Goal: Information Seeking & Learning: Learn about a topic

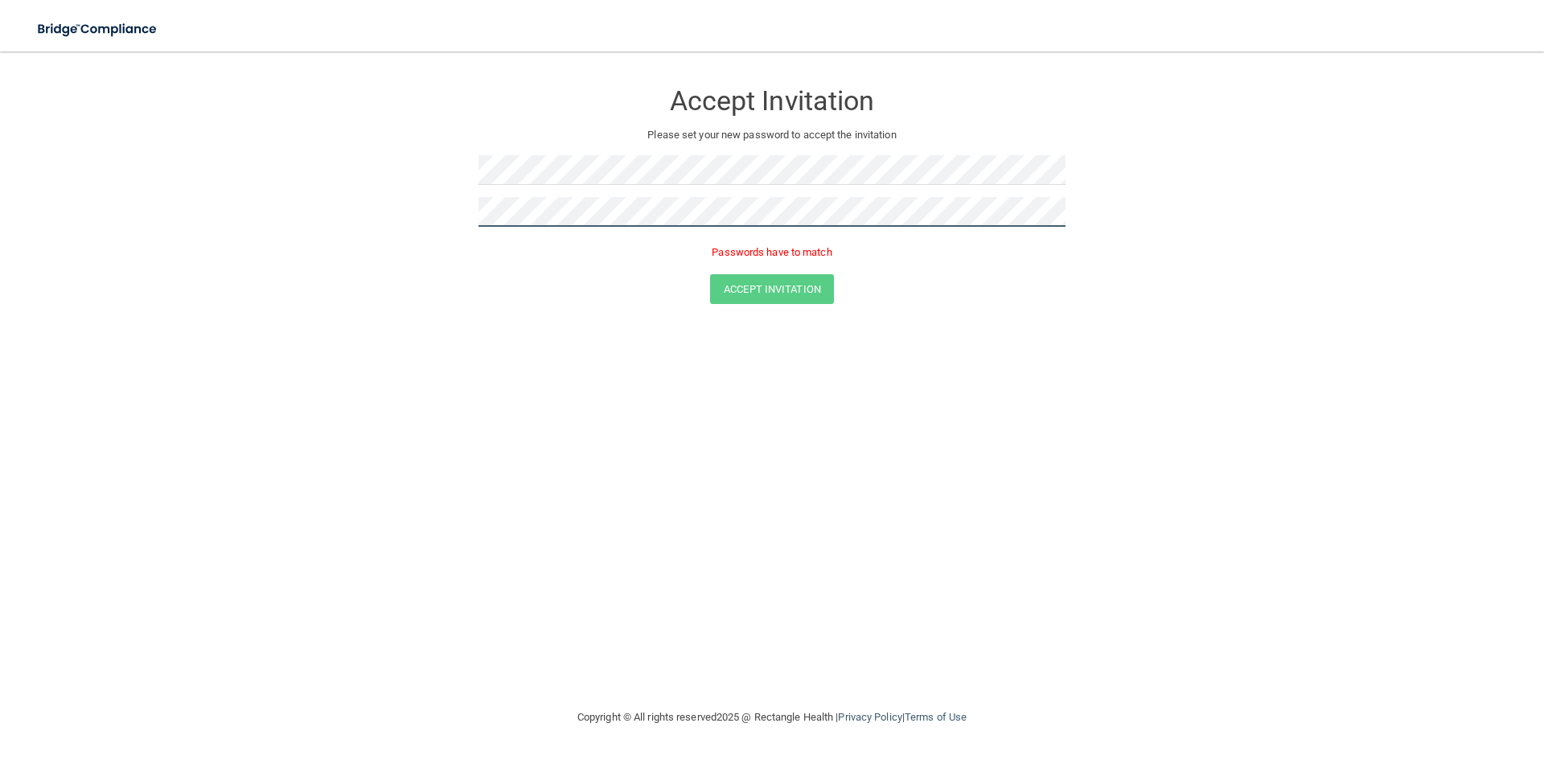
click at [433, 212] on form "Accept Invitation Please set your new password to accept the invitation Passwor…" at bounding box center [771, 196] width 1479 height 256
click at [540, 293] on div "Accept Invitation" at bounding box center [771, 289] width 1503 height 30
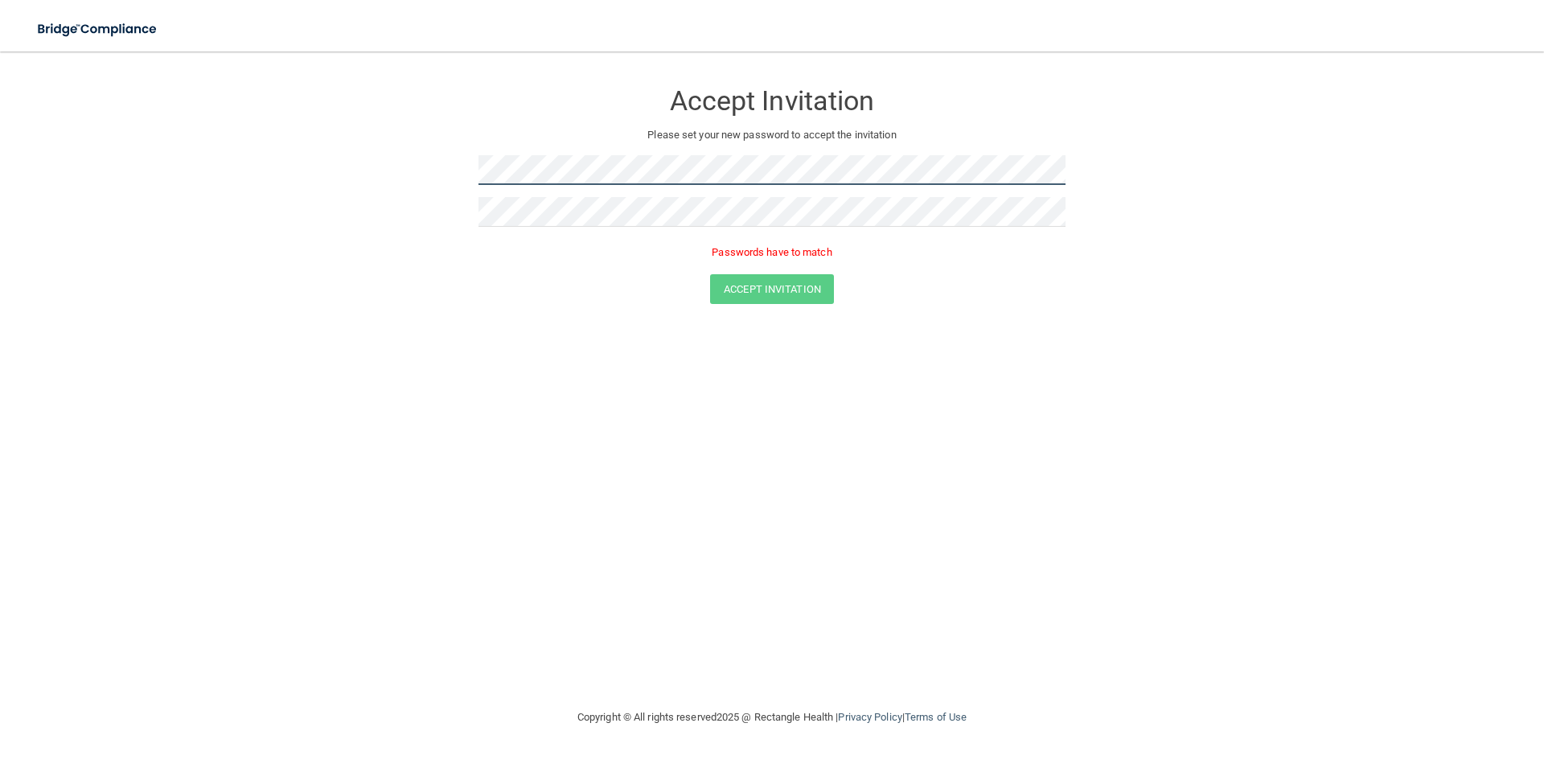
click at [400, 166] on form "Accept Invitation Please set your new password to accept the invitation Passwor…" at bounding box center [771, 196] width 1479 height 256
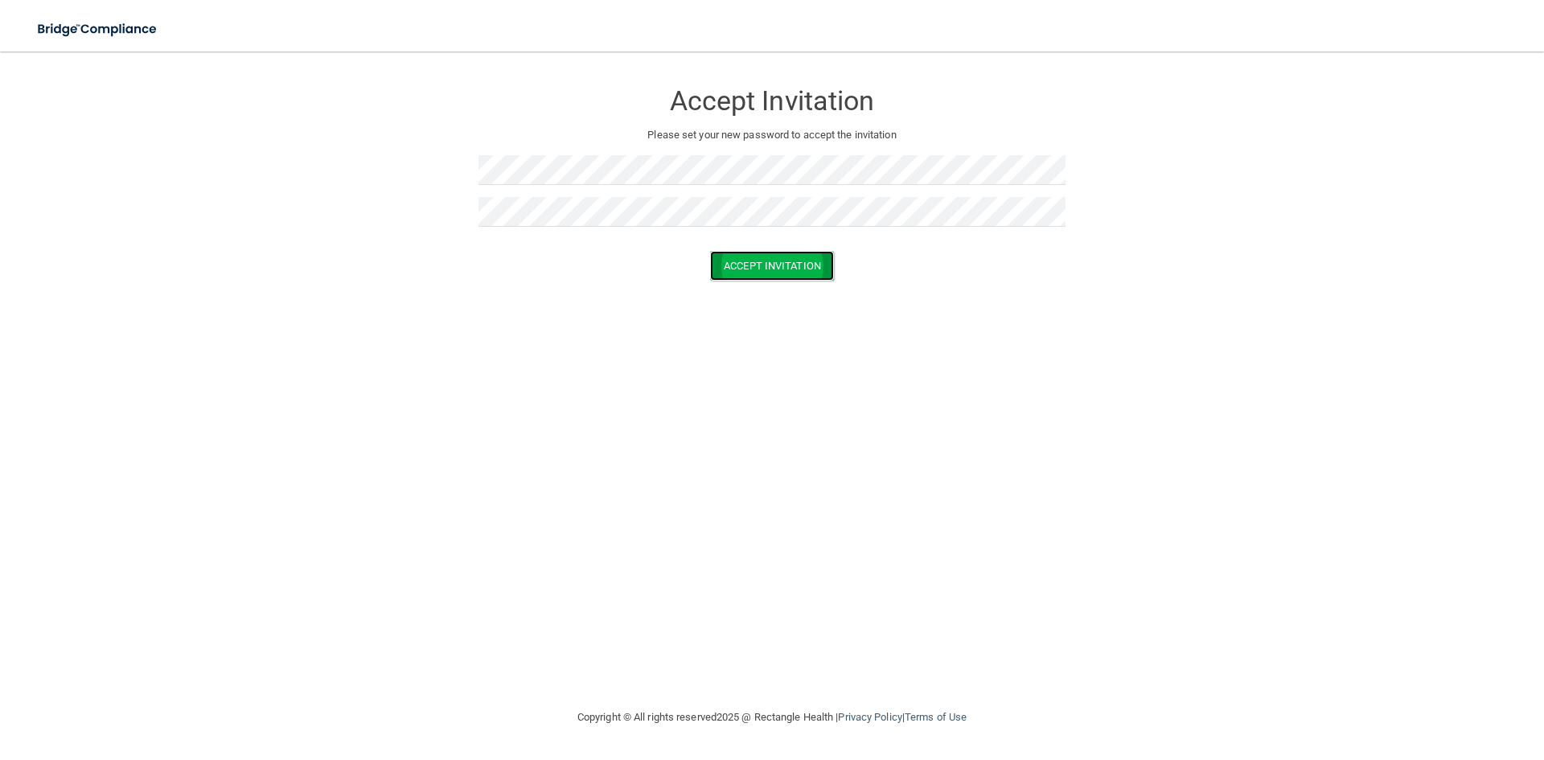
click at [782, 264] on button "Accept Invitation" at bounding box center [772, 266] width 124 height 30
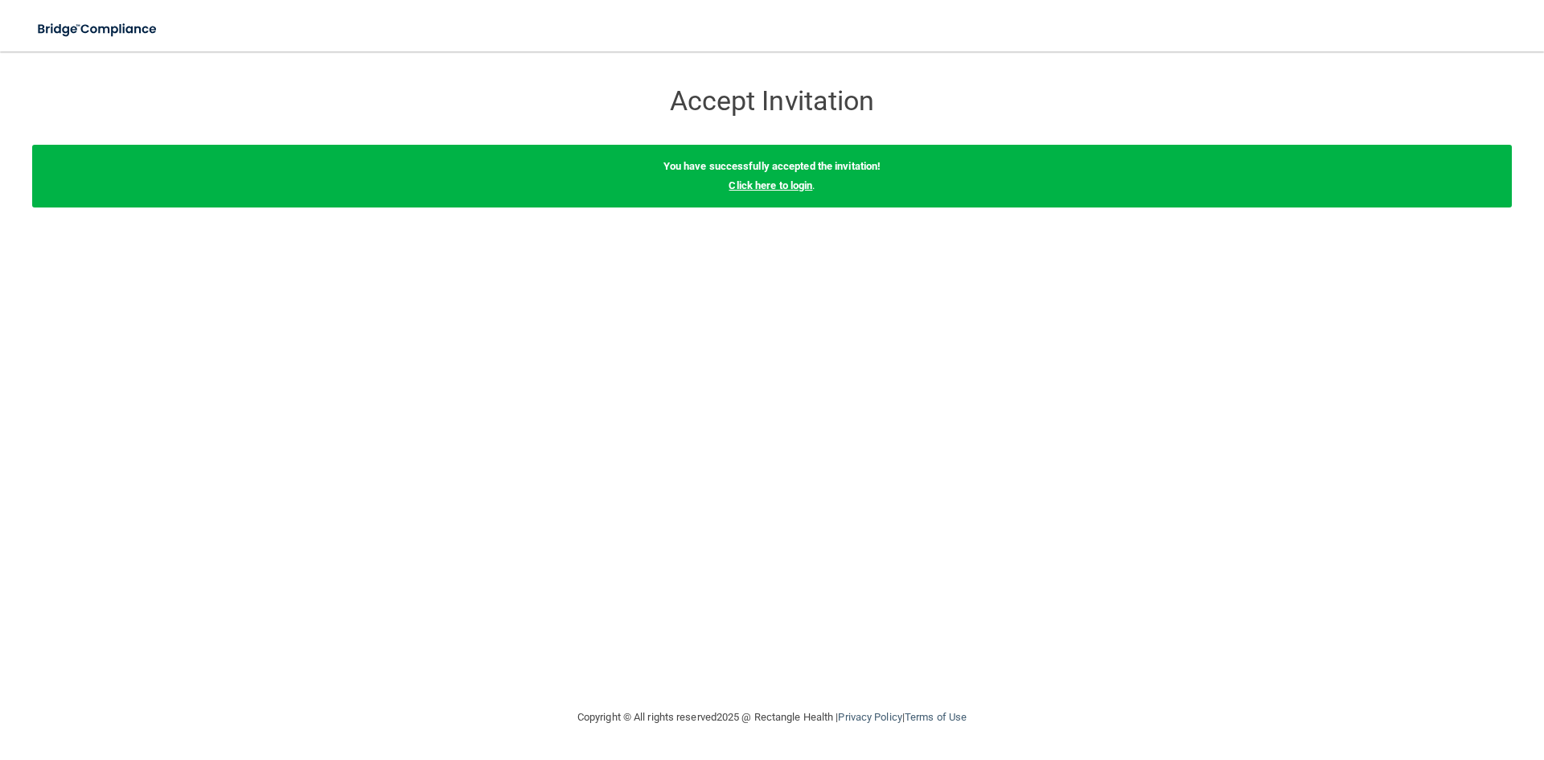
click at [765, 179] on link "Click here to login" at bounding box center [770, 185] width 84 height 12
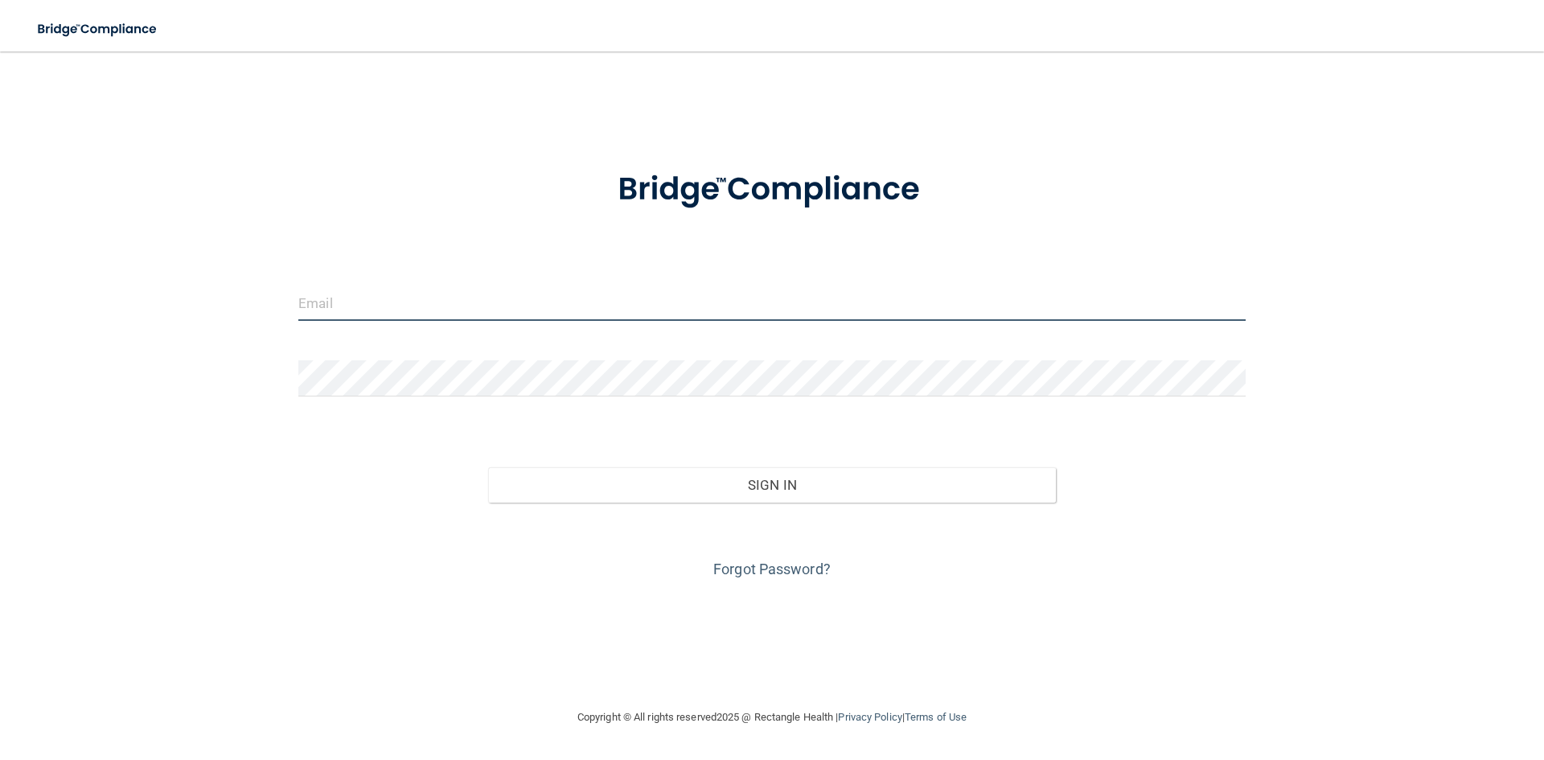
click at [389, 300] on input "email" at bounding box center [771, 303] width 947 height 36
type input "[EMAIL_ADDRESS][DOMAIN_NAME]"
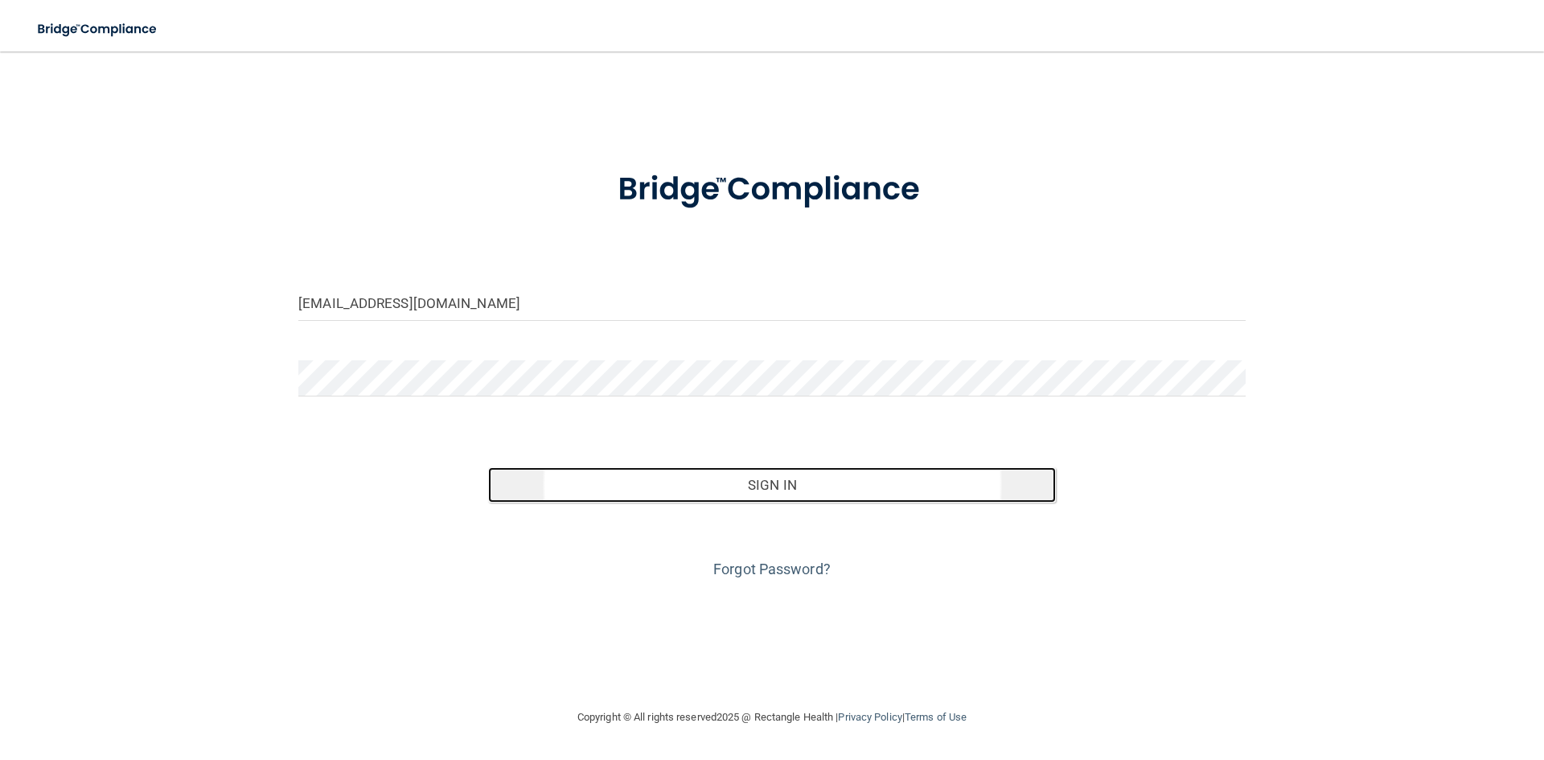
click at [782, 490] on button "Sign In" at bounding box center [772, 484] width 568 height 35
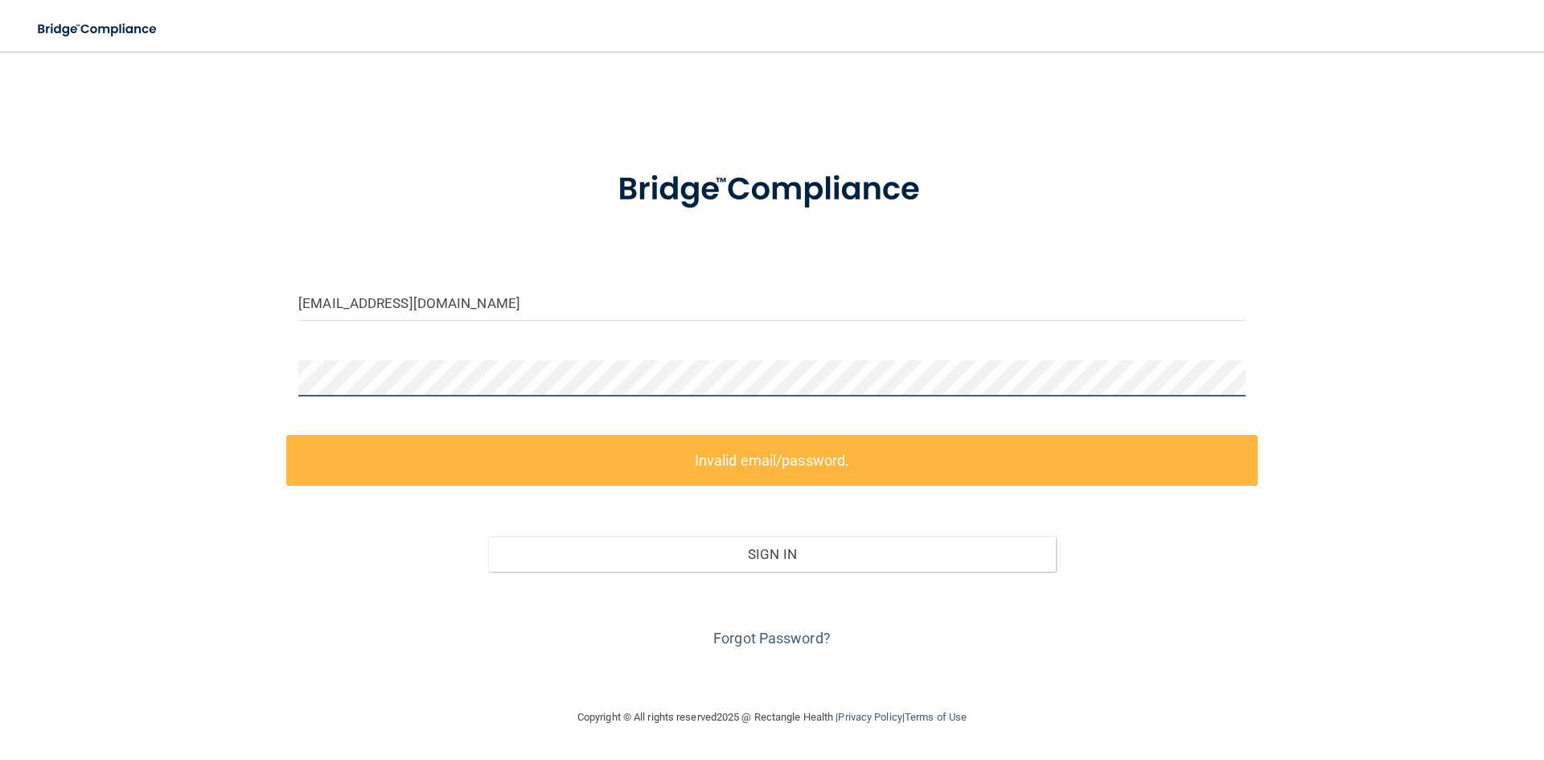
click at [216, 377] on div "[EMAIL_ADDRESS][DOMAIN_NAME] Invalid email/password. You don't have permission …" at bounding box center [771, 380] width 1479 height 624
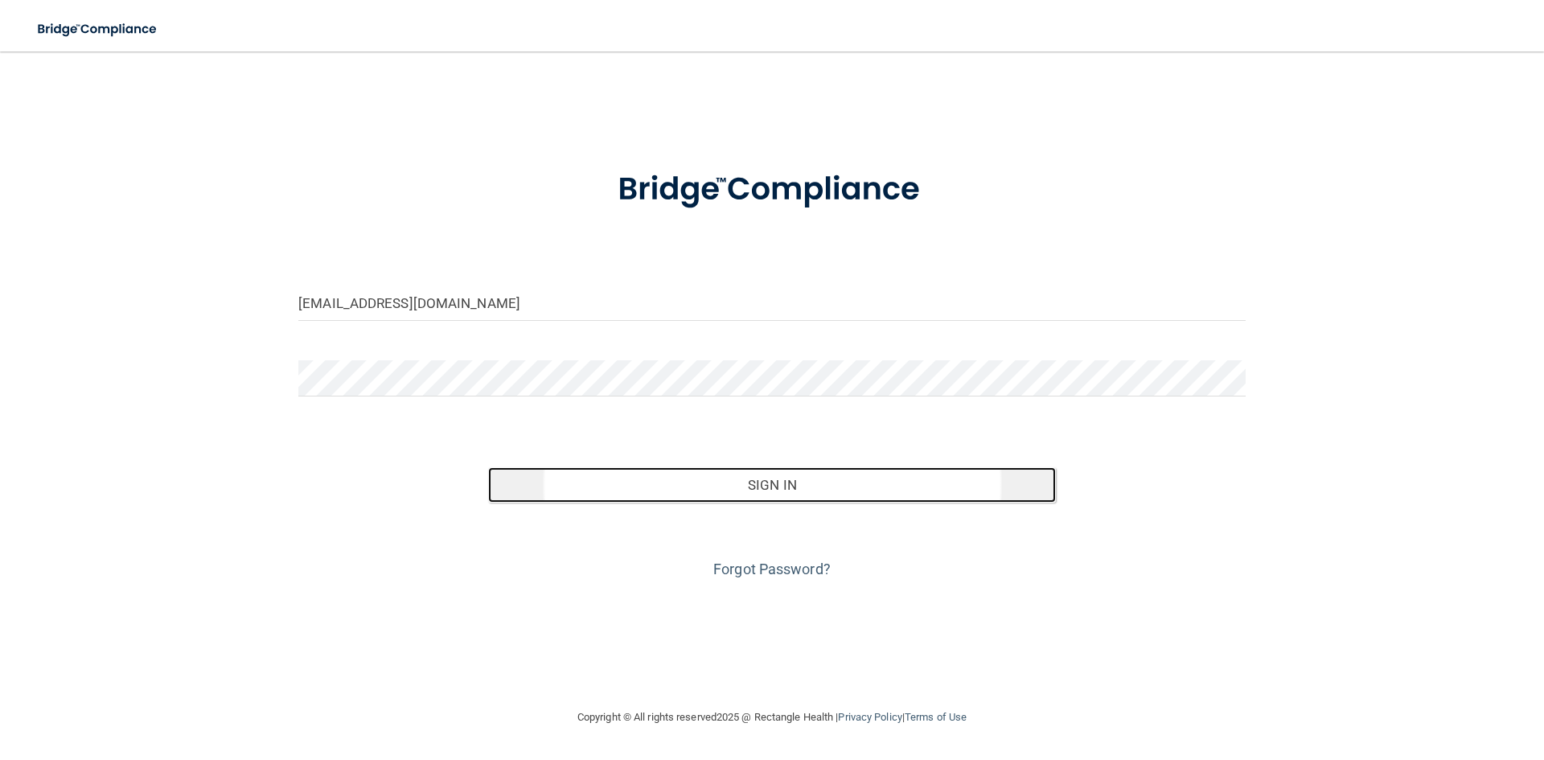
click at [522, 478] on button "Sign In" at bounding box center [772, 484] width 568 height 35
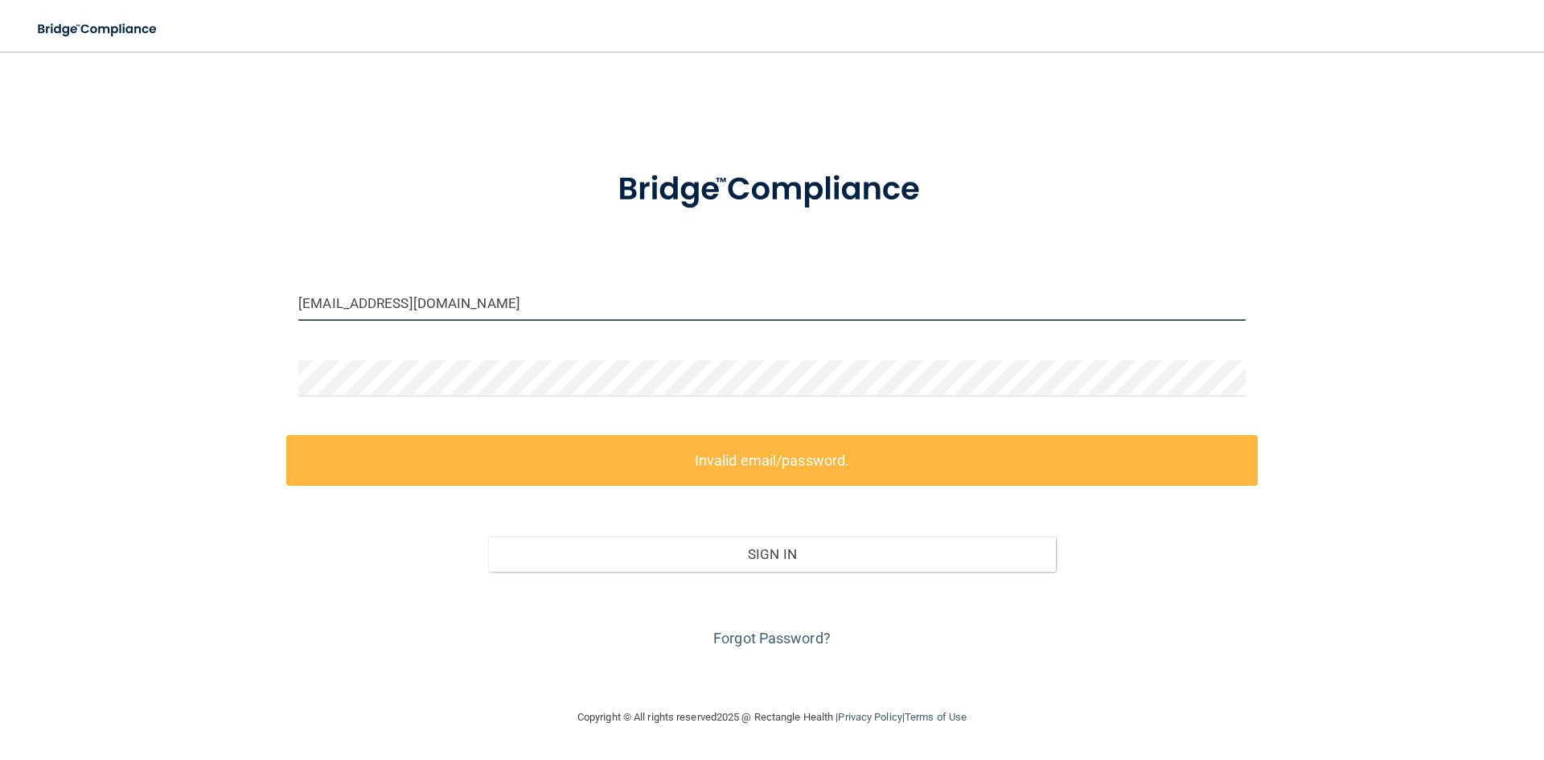
drag, startPoint x: 464, startPoint y: 305, endPoint x: 233, endPoint y: 300, distance: 230.8
click at [233, 300] on div "[EMAIL_ADDRESS][DOMAIN_NAME] Invalid email/password. You don't have permission …" at bounding box center [771, 380] width 1479 height 624
click at [617, 453] on label "Invalid email/password." at bounding box center [771, 460] width 971 height 51
click at [631, 534] on div "Sign In" at bounding box center [771, 538] width 971 height 68
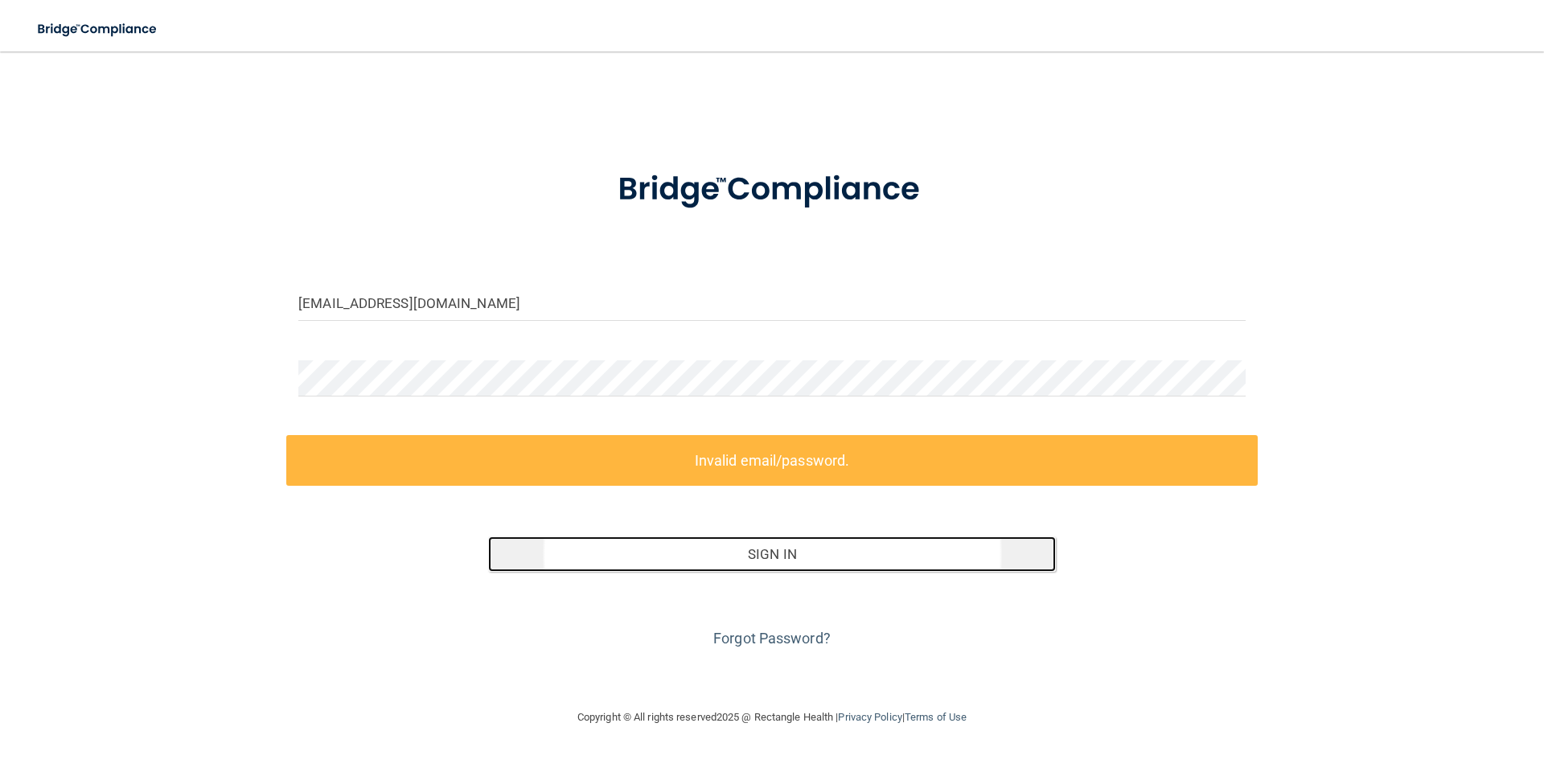
click at [633, 561] on button "Sign In" at bounding box center [772, 553] width 568 height 35
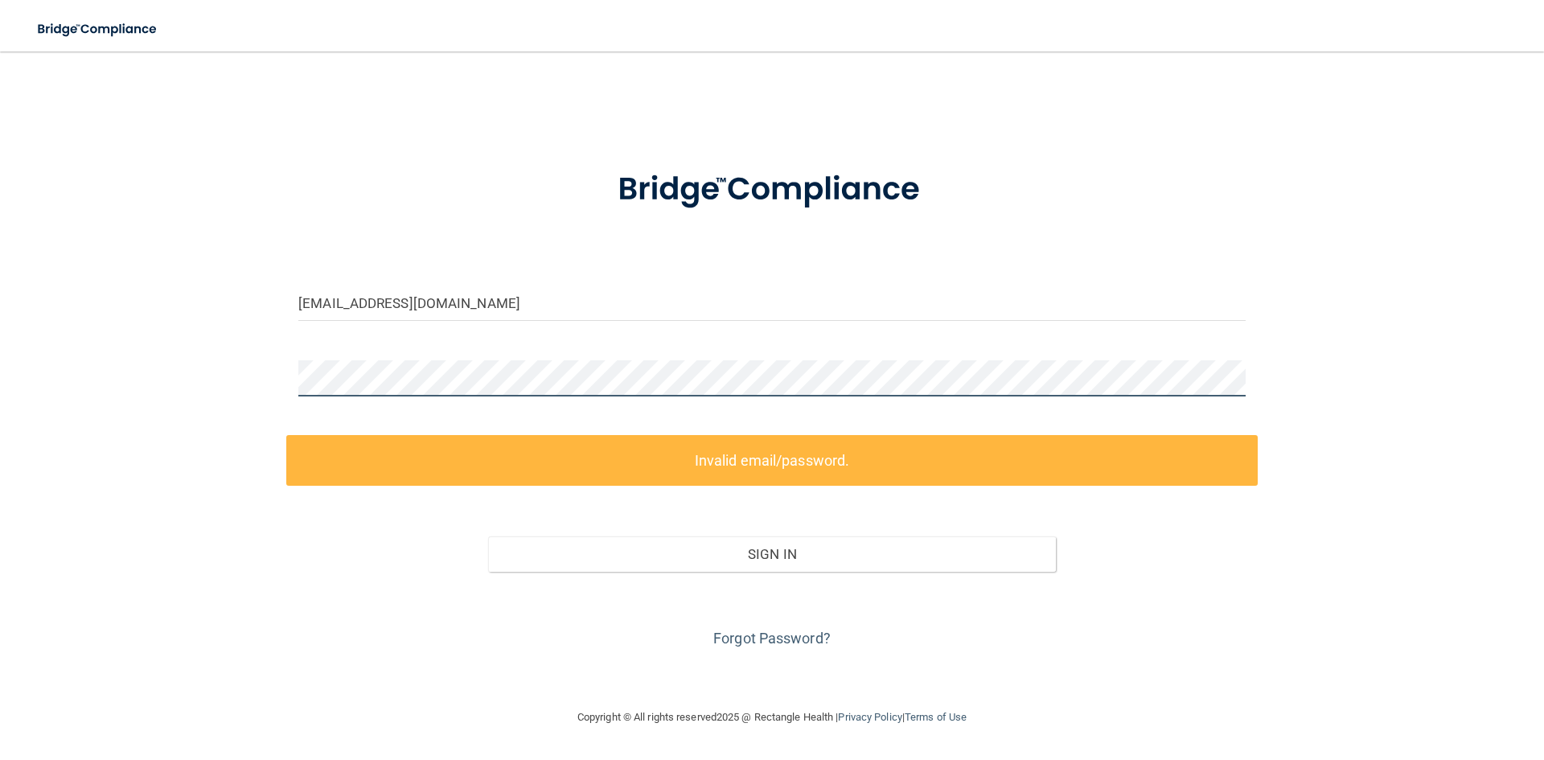
click at [203, 371] on div "[EMAIL_ADDRESS][DOMAIN_NAME] Invalid email/password. You don't have permission …" at bounding box center [771, 380] width 1479 height 624
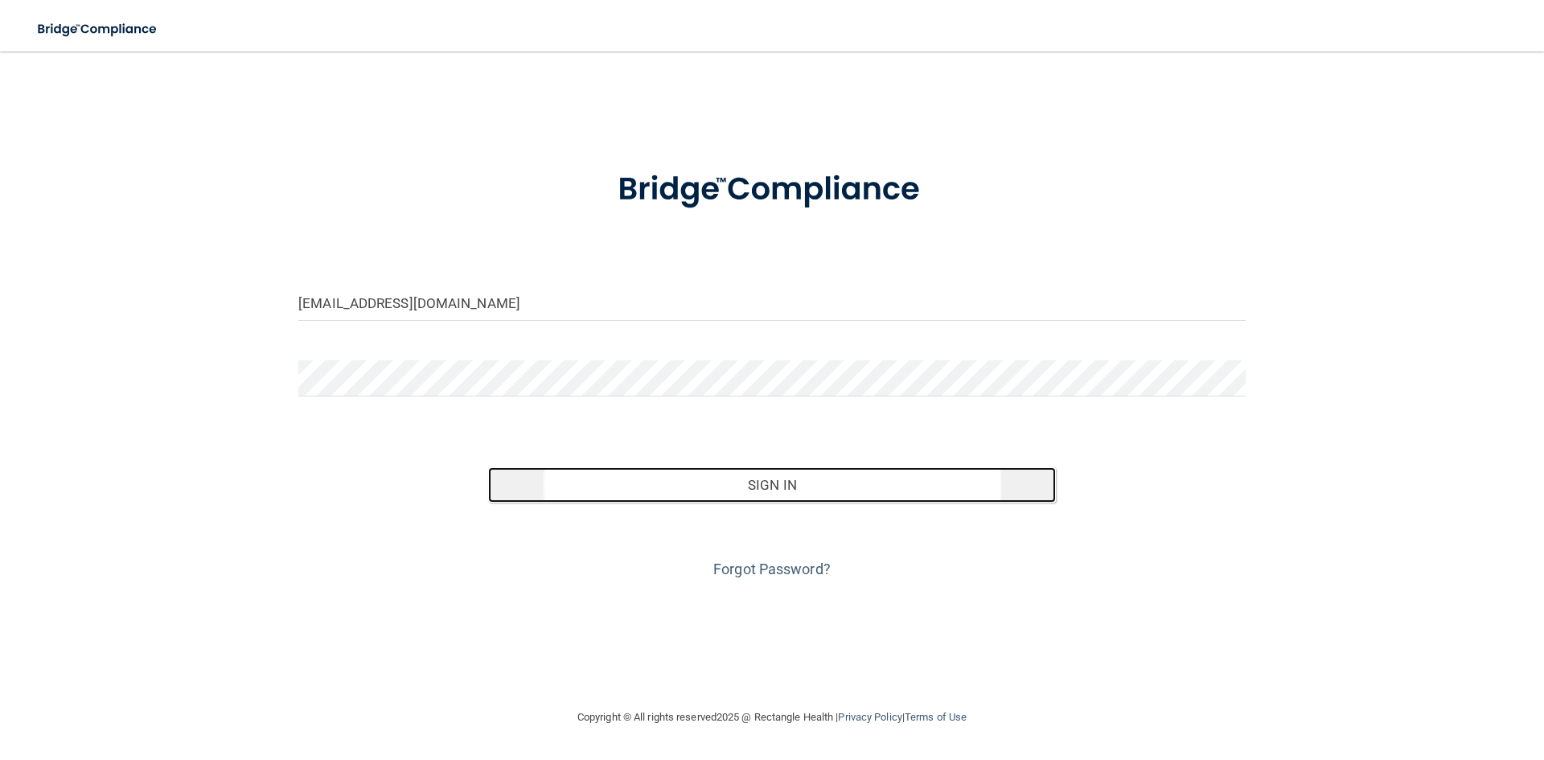
click at [600, 482] on button "Sign In" at bounding box center [772, 484] width 568 height 35
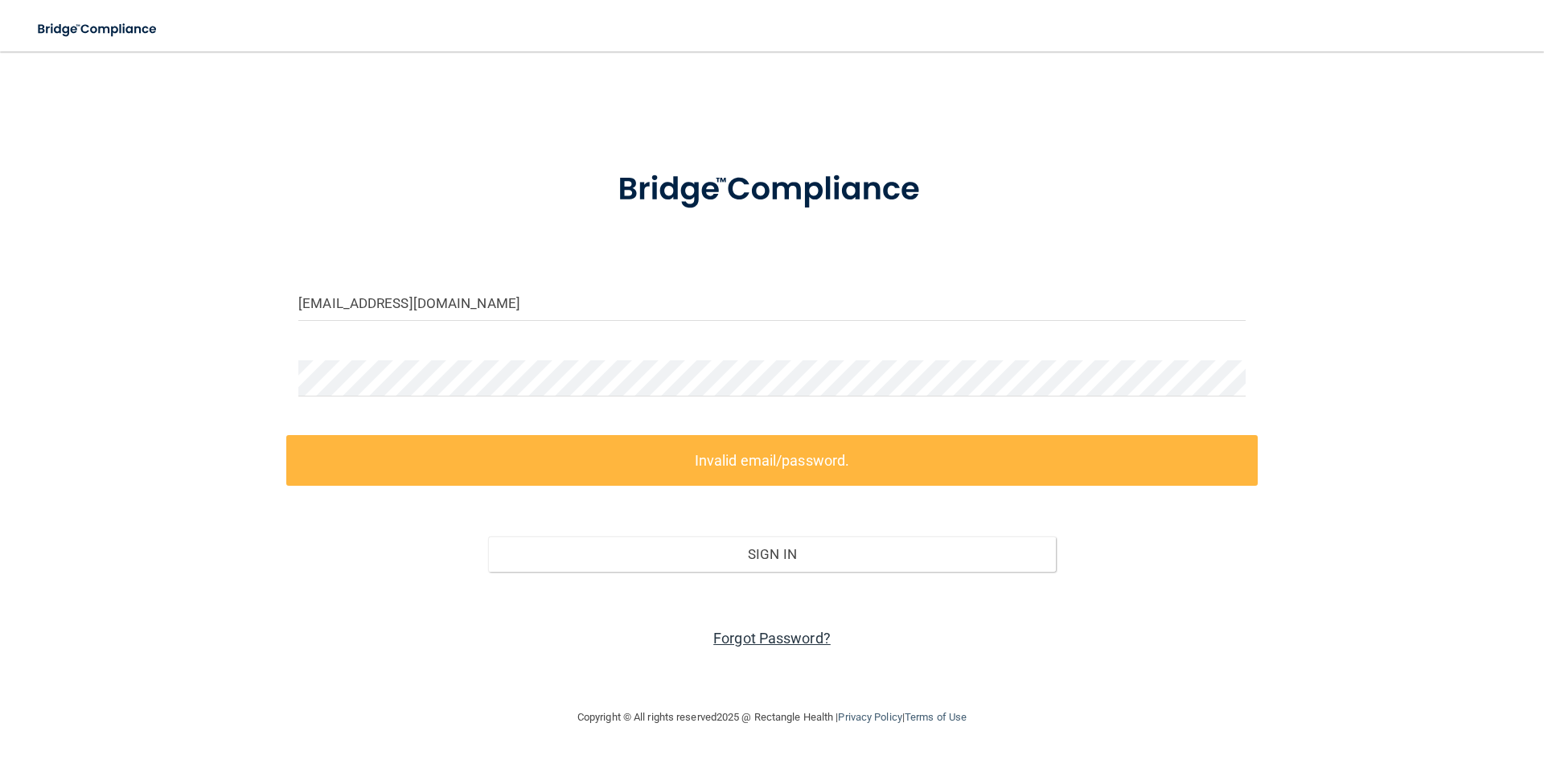
click at [735, 639] on link "Forgot Password?" at bounding box center [771, 637] width 117 height 17
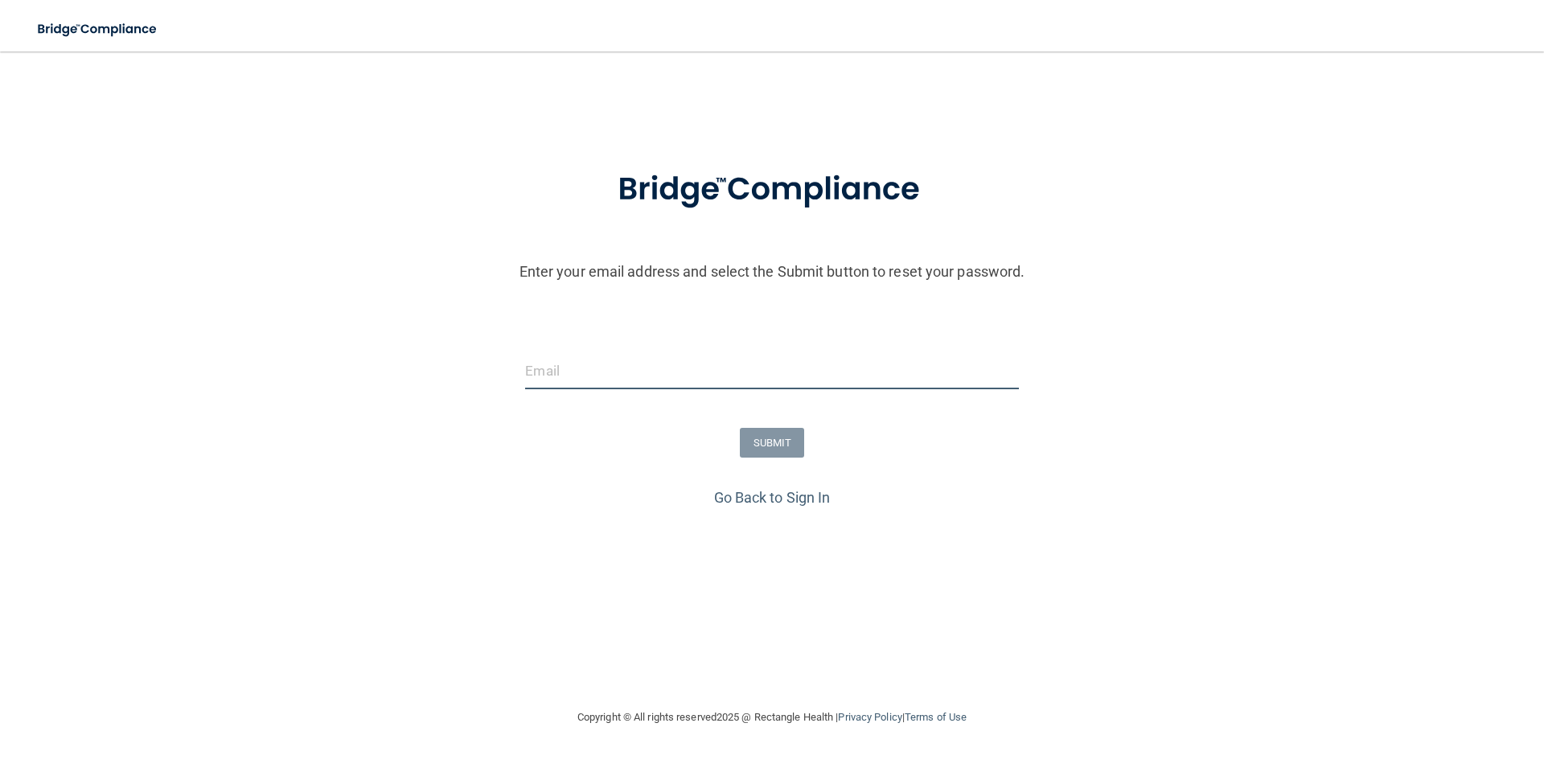
click at [698, 381] on input "email" at bounding box center [771, 371] width 493 height 36
type input "[EMAIL_ADDRESS][DOMAIN_NAME]"
click at [789, 447] on button "SUBMIT" at bounding box center [772, 443] width 65 height 30
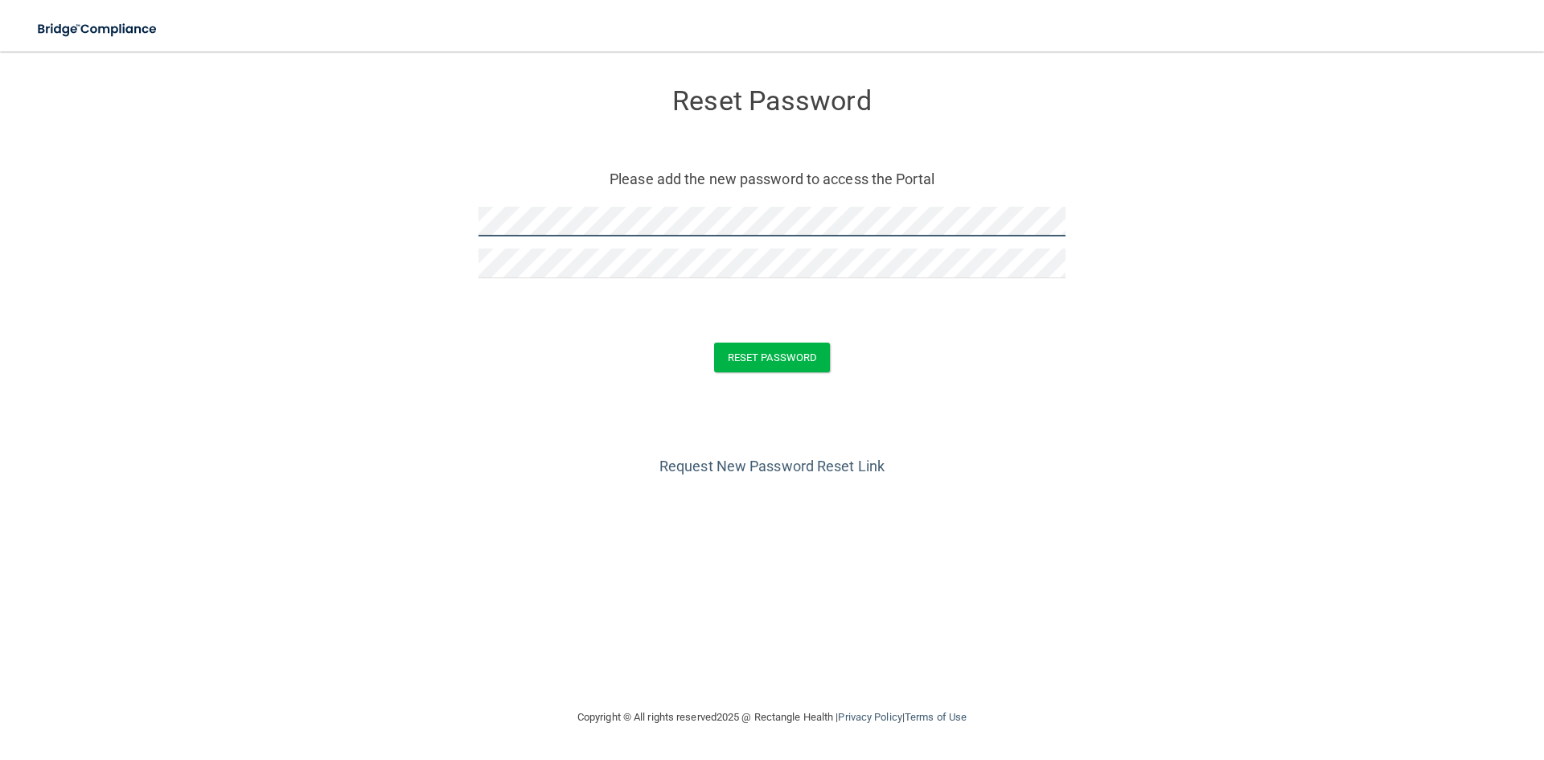
click at [453, 229] on form "Reset Password Please add the new password to access the Portal Reset Password …" at bounding box center [771, 233] width 1479 height 331
click at [726, 353] on button "Reset Password" at bounding box center [772, 357] width 116 height 30
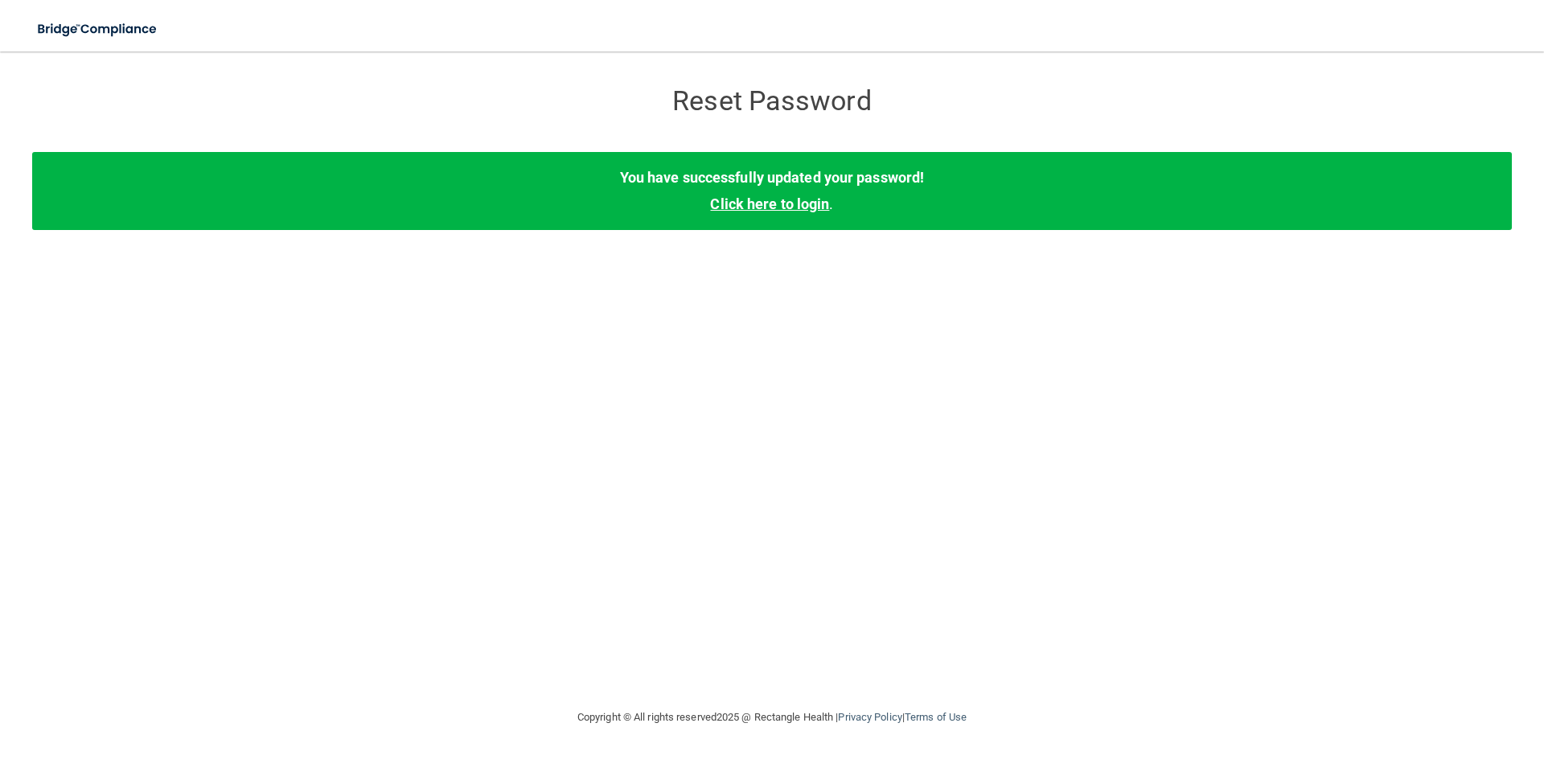
click at [761, 195] on link "Click here to login" at bounding box center [769, 203] width 119 height 17
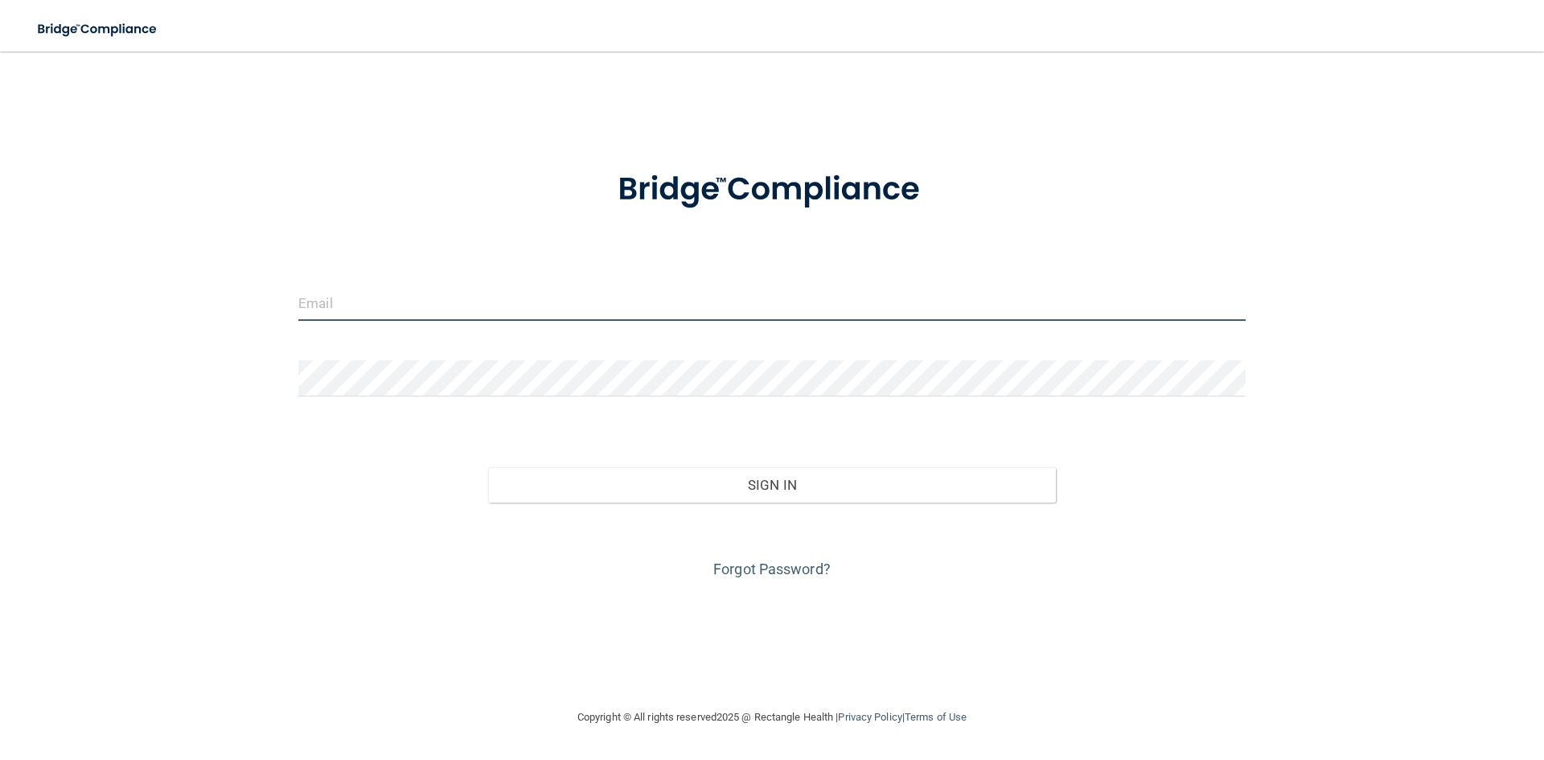
click at [555, 307] on input "email" at bounding box center [771, 303] width 947 height 36
type input "[EMAIL_ADDRESS][DOMAIN_NAME]"
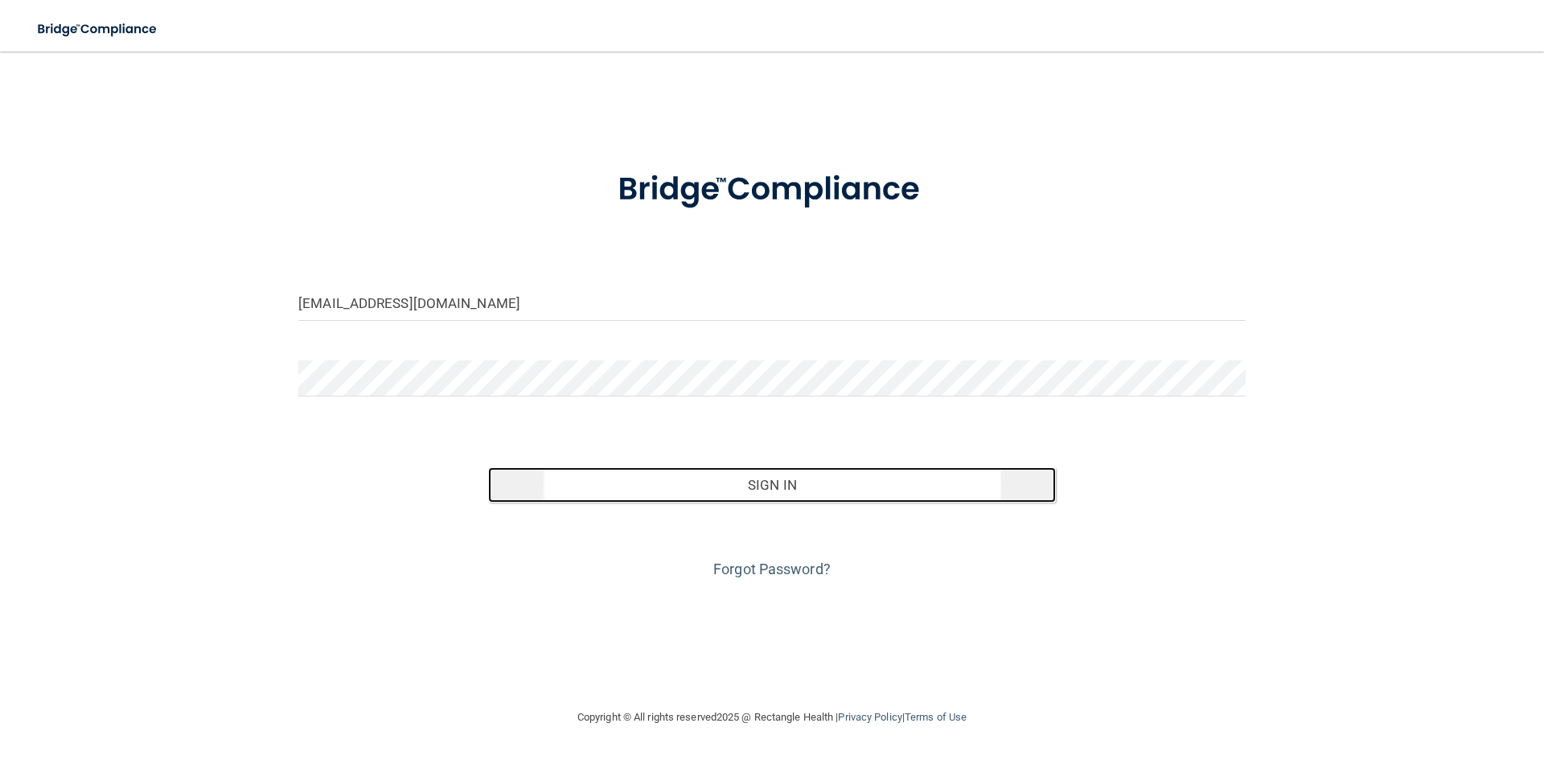
click at [597, 483] on button "Sign In" at bounding box center [772, 484] width 568 height 35
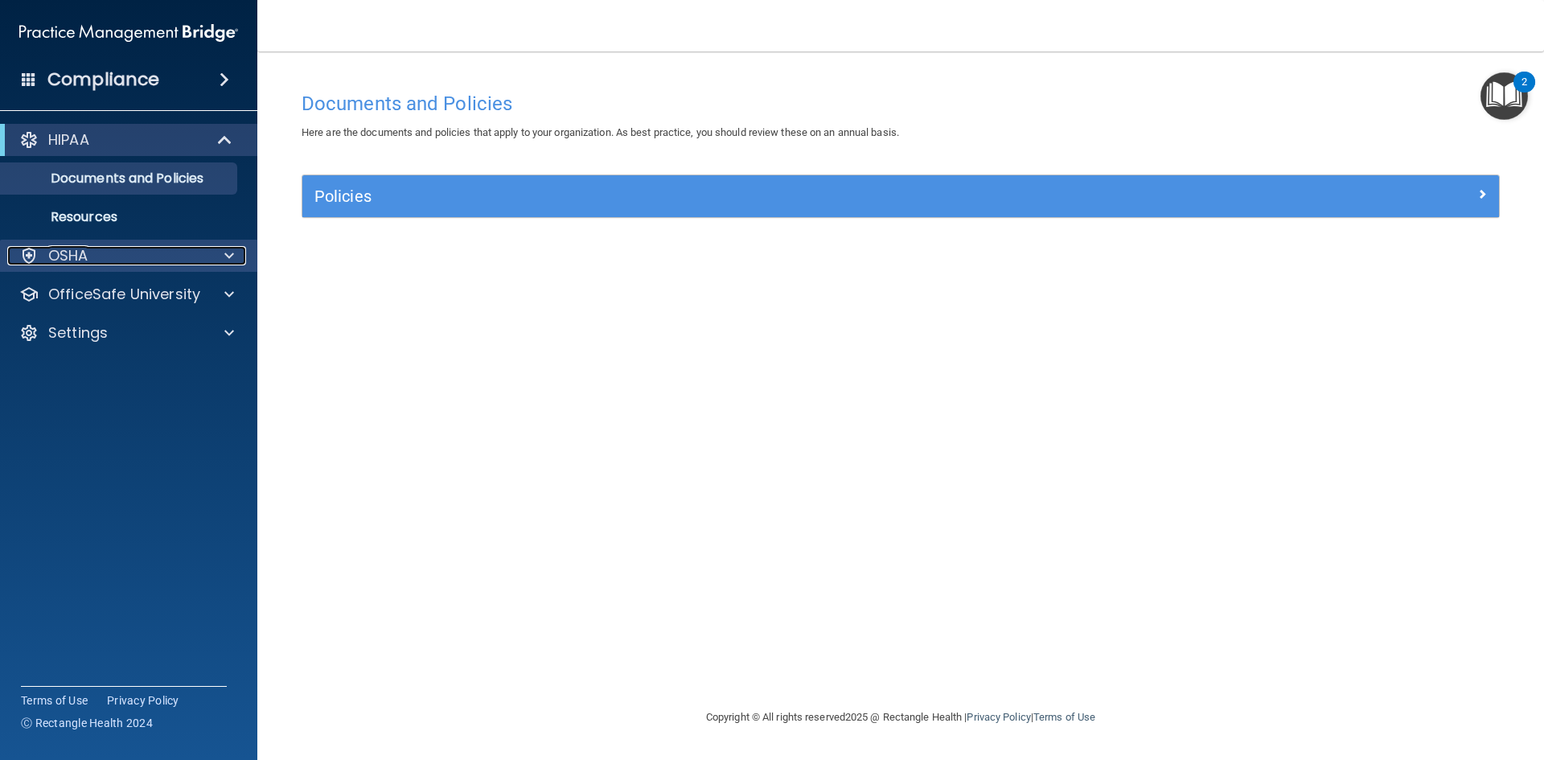
click at [245, 247] on div at bounding box center [227, 255] width 40 height 19
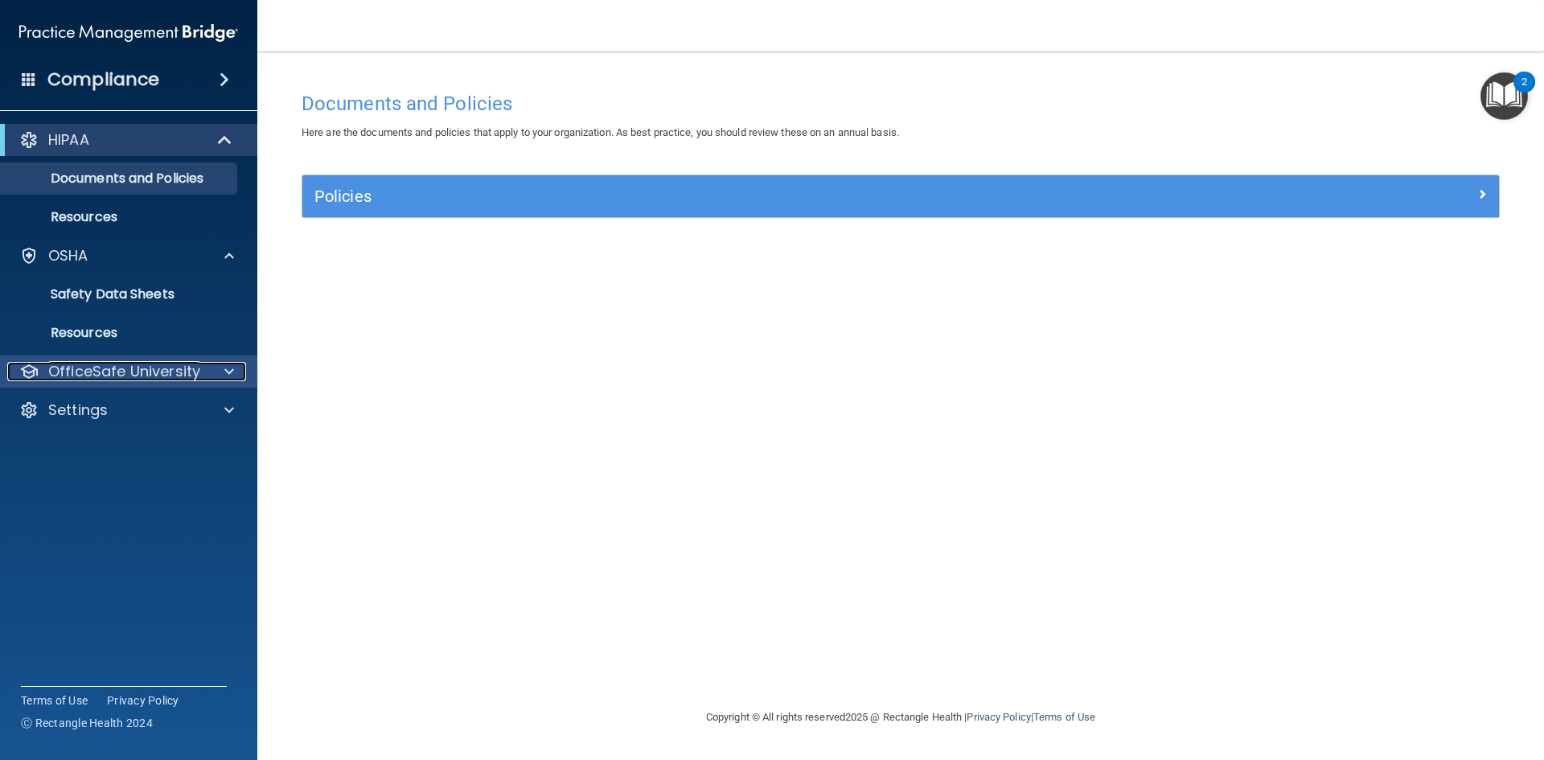
click at [228, 365] on span at bounding box center [229, 371] width 10 height 19
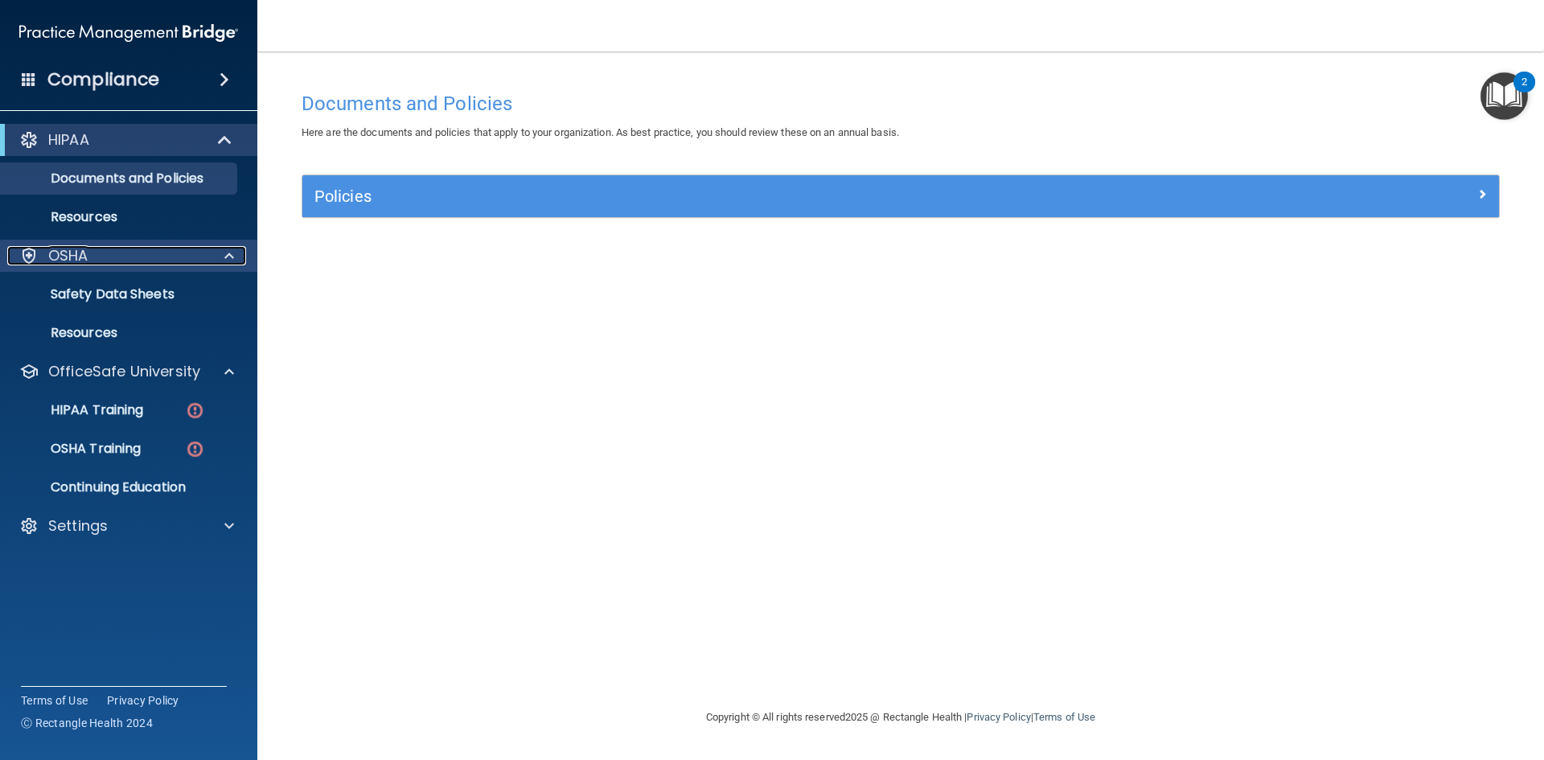
click at [228, 249] on span at bounding box center [229, 255] width 10 height 19
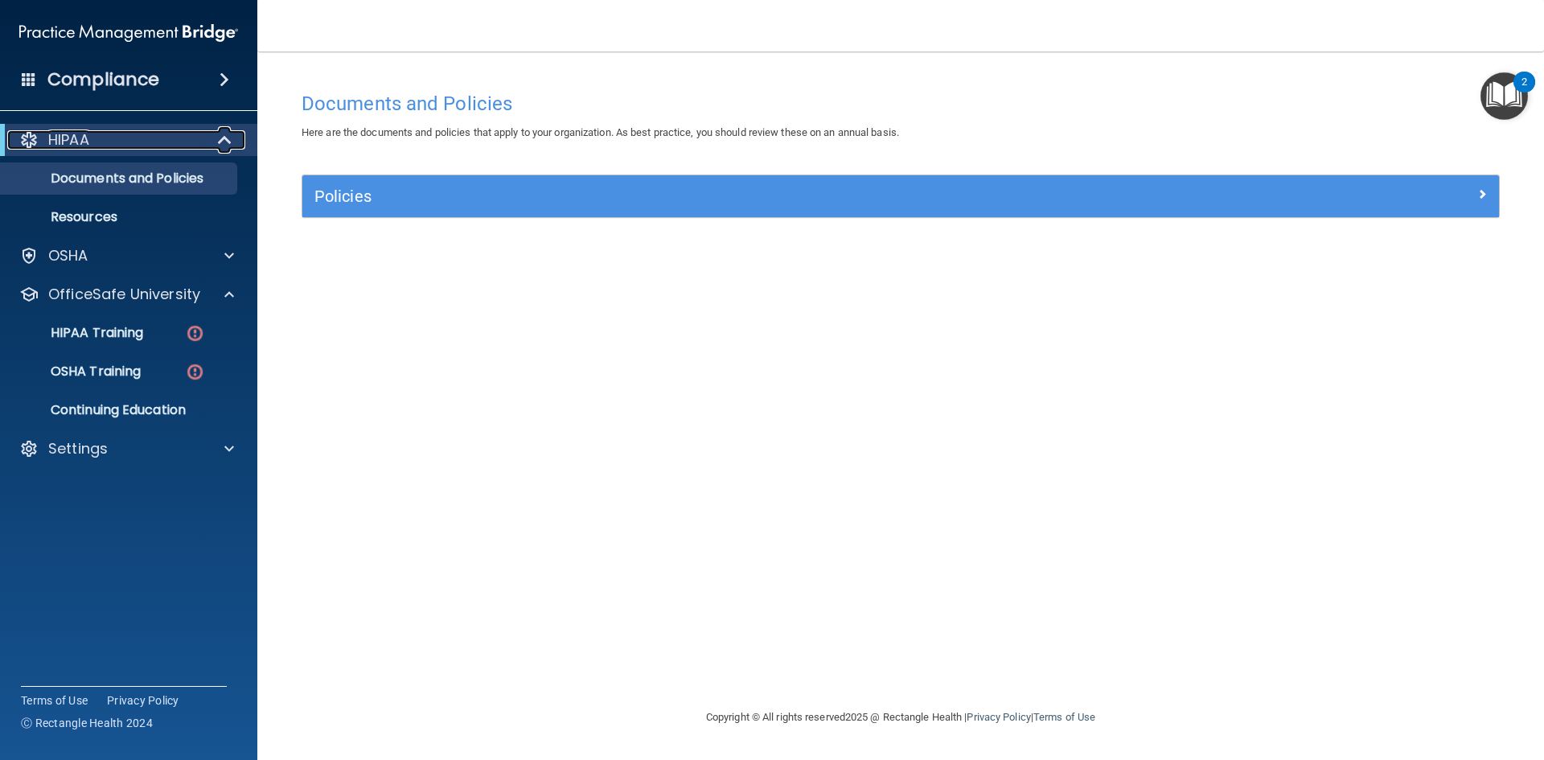
click at [225, 137] on span at bounding box center [226, 139] width 14 height 19
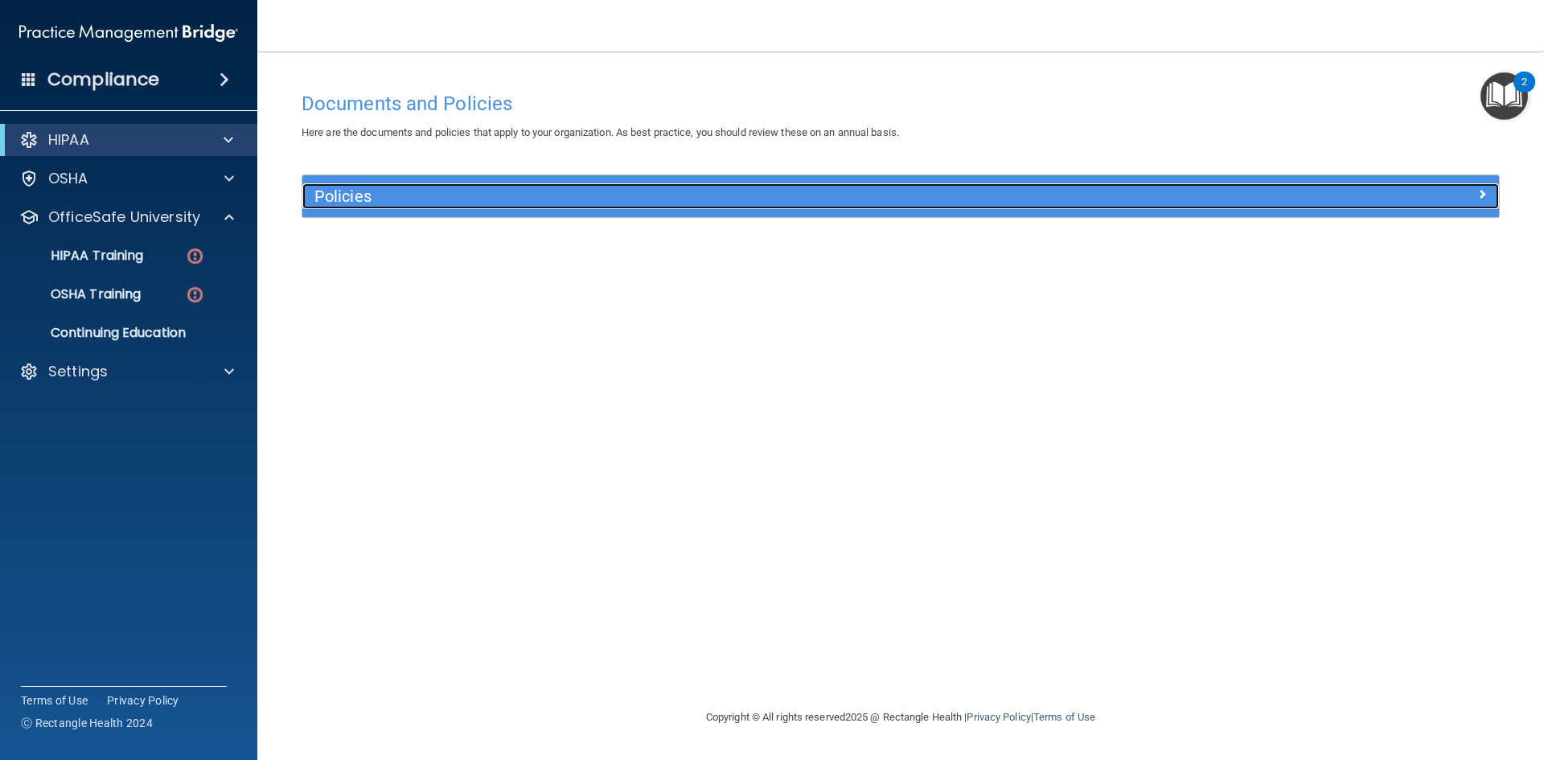
click at [356, 202] on h5 "Policies" at bounding box center [750, 196] width 873 height 18
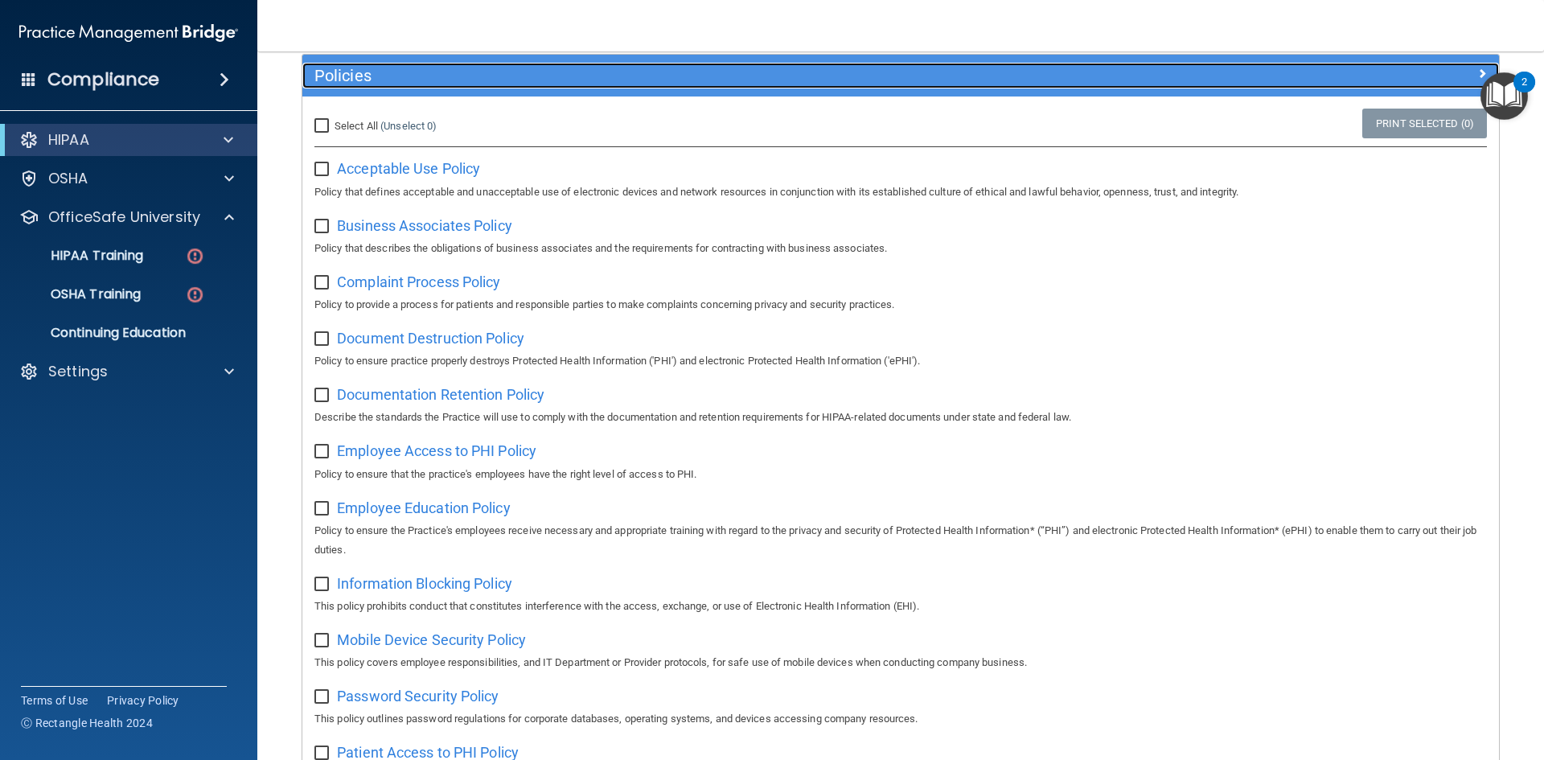
scroll to position [161, 0]
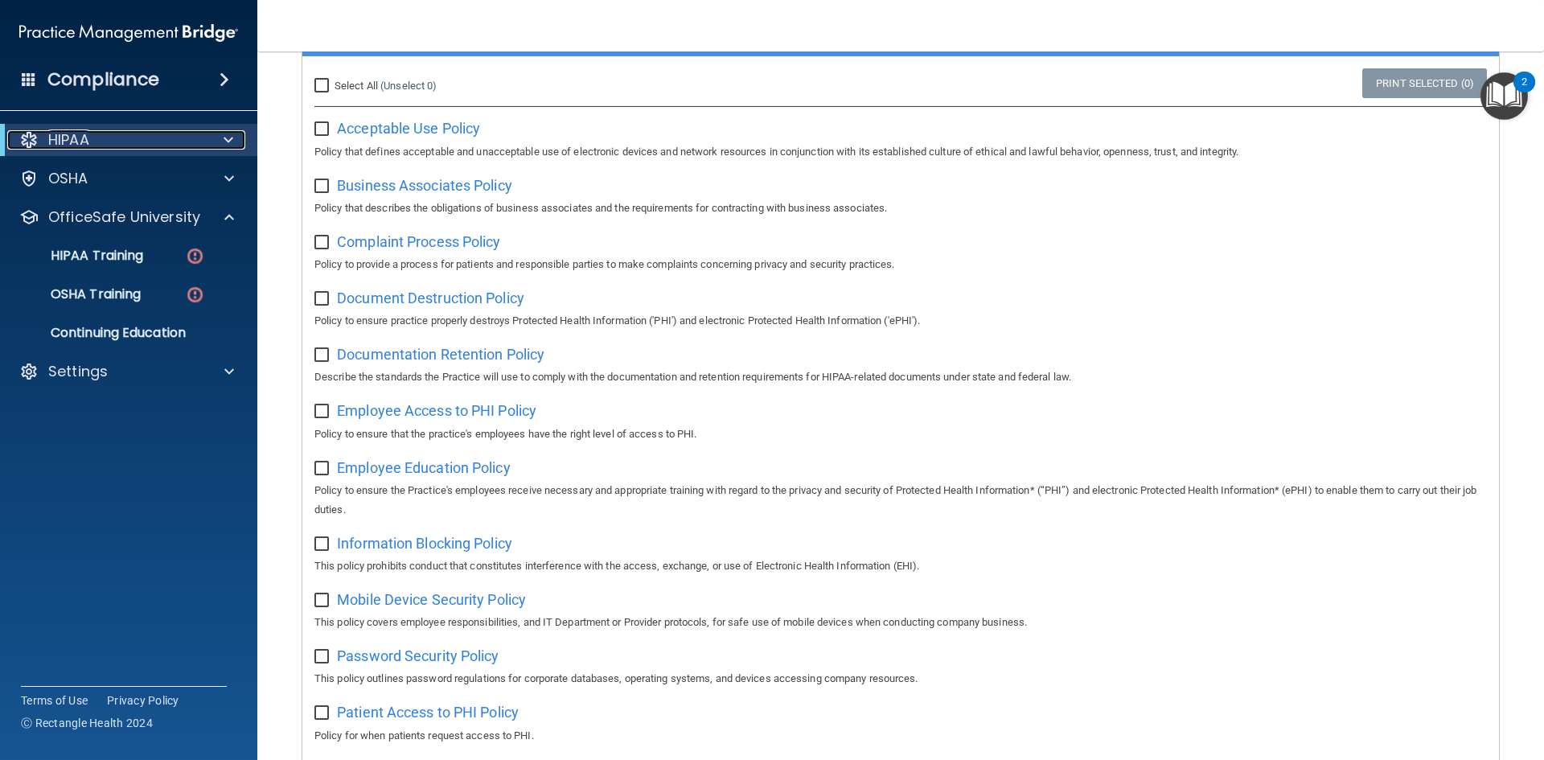
click at [228, 136] on span at bounding box center [228, 139] width 10 height 19
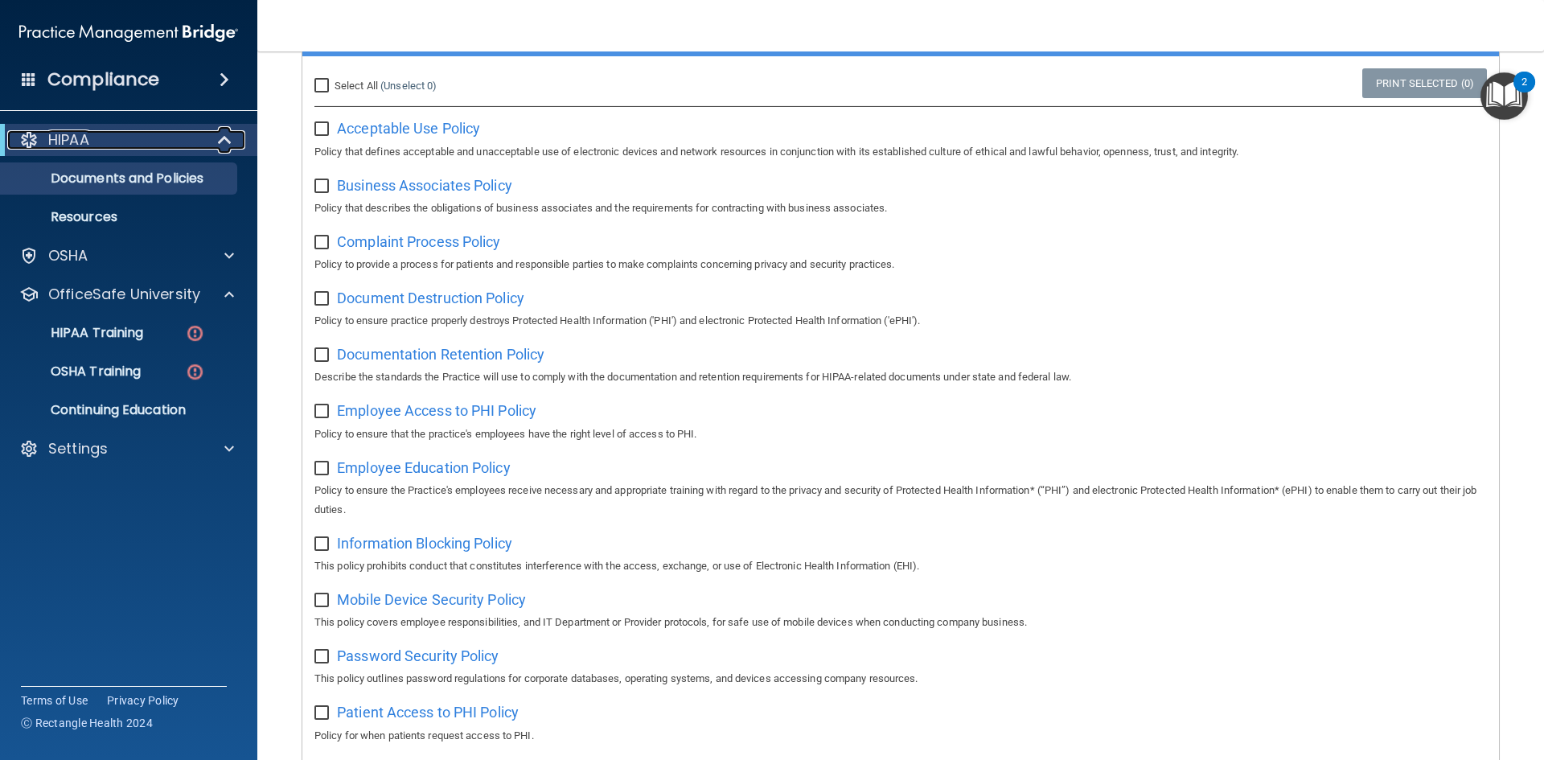
click at [228, 136] on span at bounding box center [226, 139] width 14 height 19
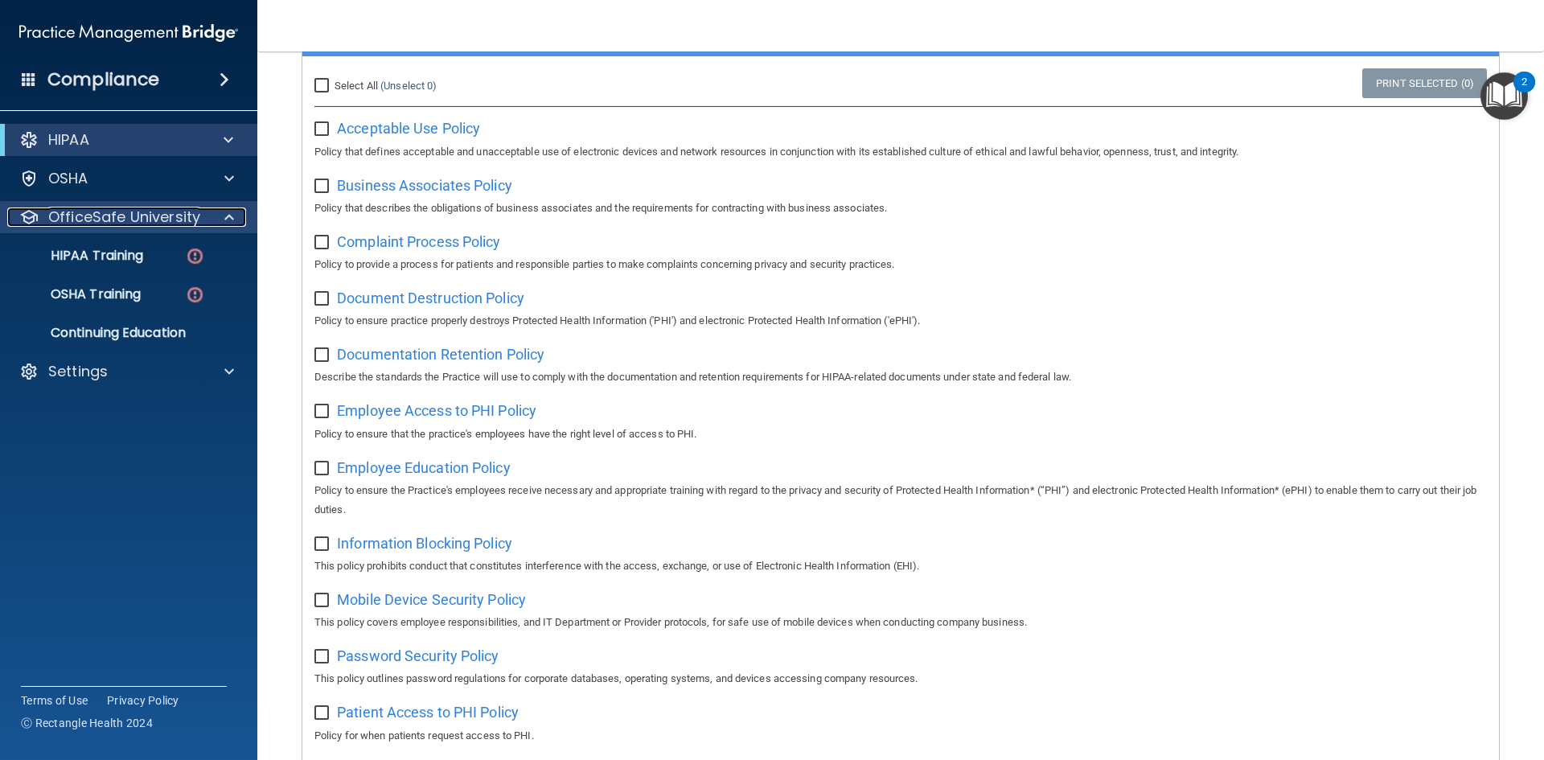
click at [199, 214] on div "OfficeSafe University" at bounding box center [106, 216] width 199 height 19
click at [160, 254] on div "HIPAA Training" at bounding box center [119, 256] width 219 height 16
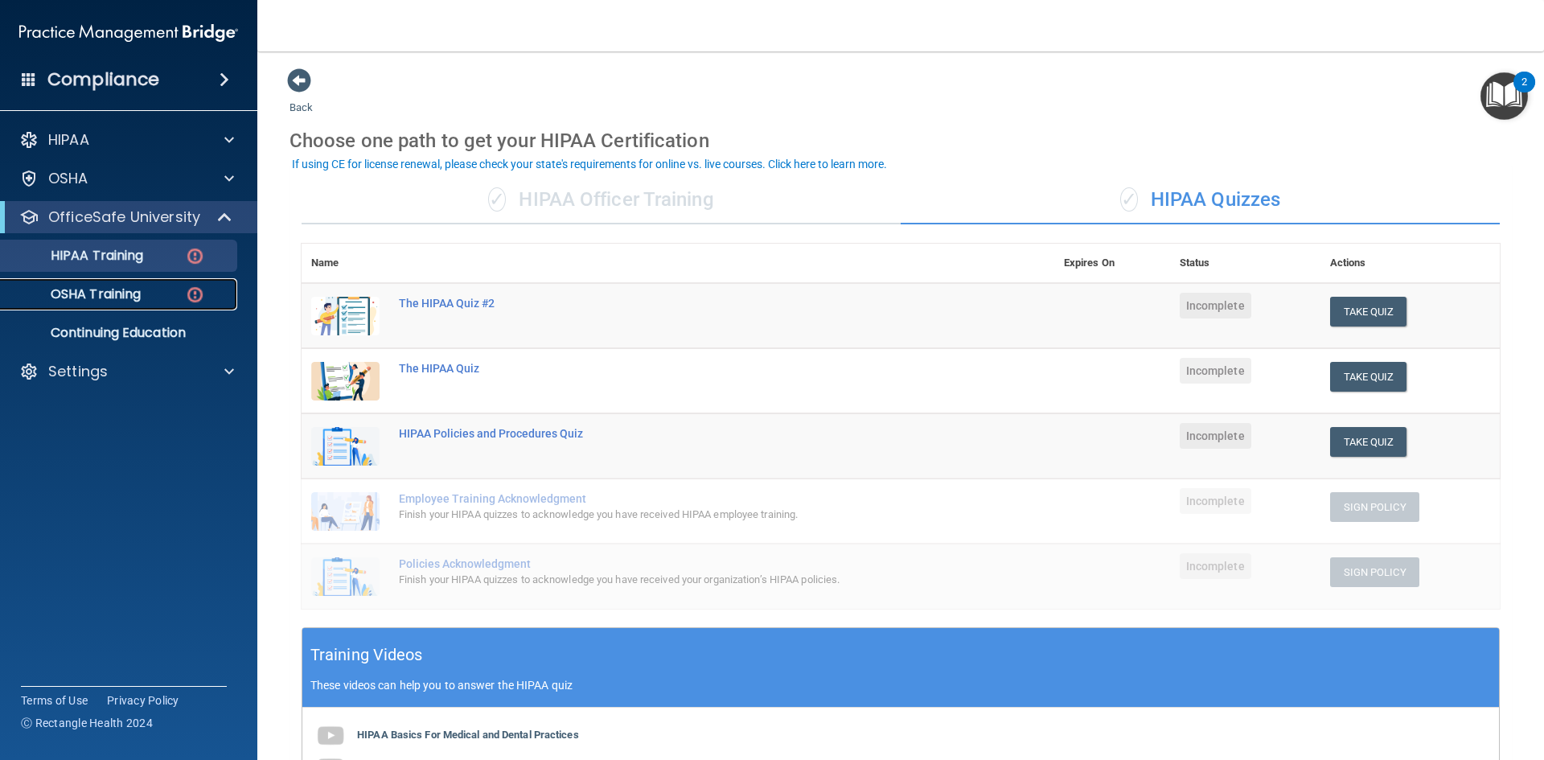
click at [130, 290] on p "OSHA Training" at bounding box center [75, 294] width 130 height 16
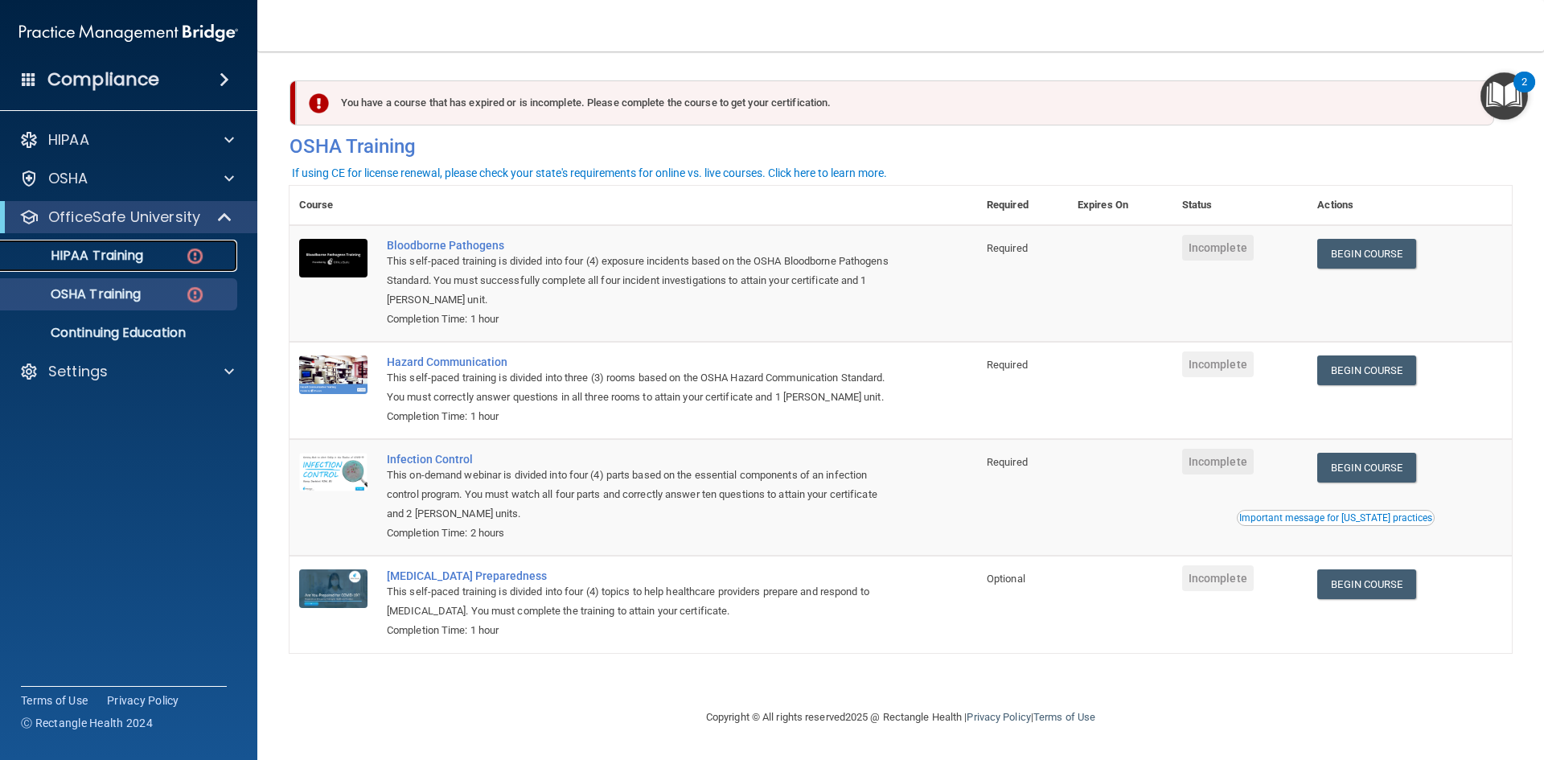
click at [176, 257] on div "HIPAA Training" at bounding box center [119, 256] width 219 height 16
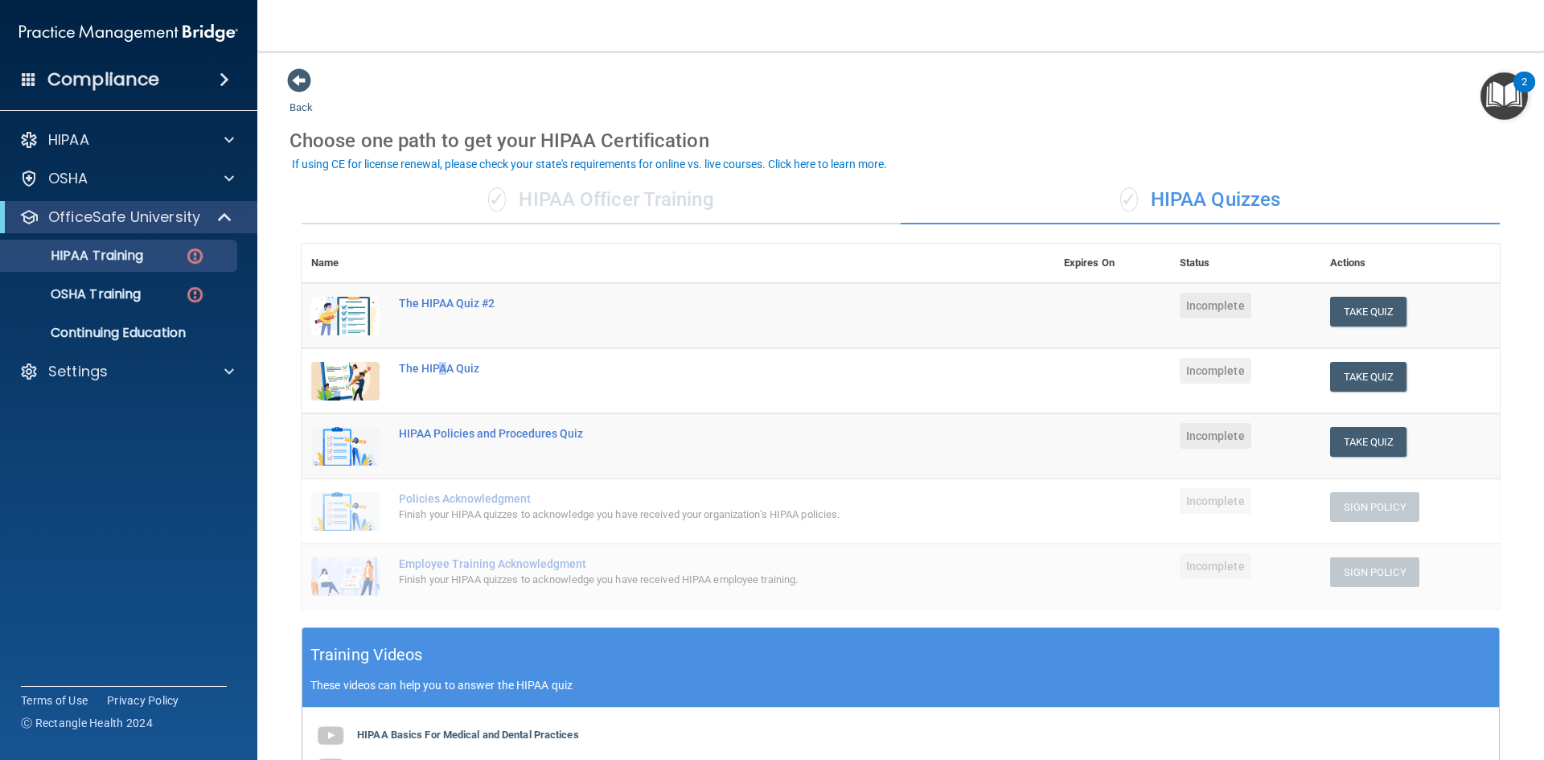
click at [441, 378] on td "The HIPAA Quiz" at bounding box center [721, 380] width 665 height 65
click at [441, 362] on div "The HIPAA Quiz" at bounding box center [686, 368] width 575 height 13
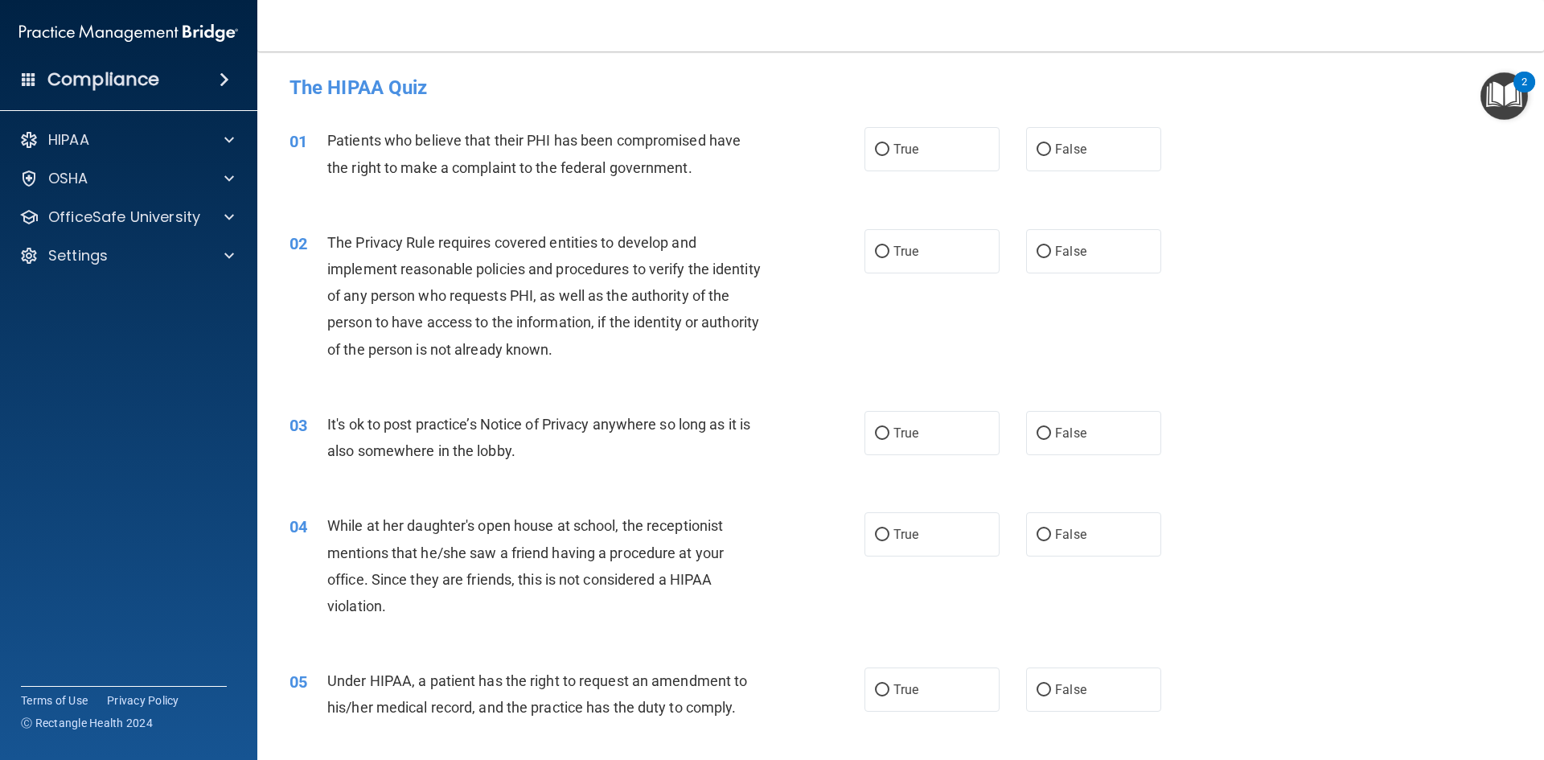
click at [1515, 92] on img "Open Resource Center, 2 new notifications" at bounding box center [1503, 95] width 47 height 47
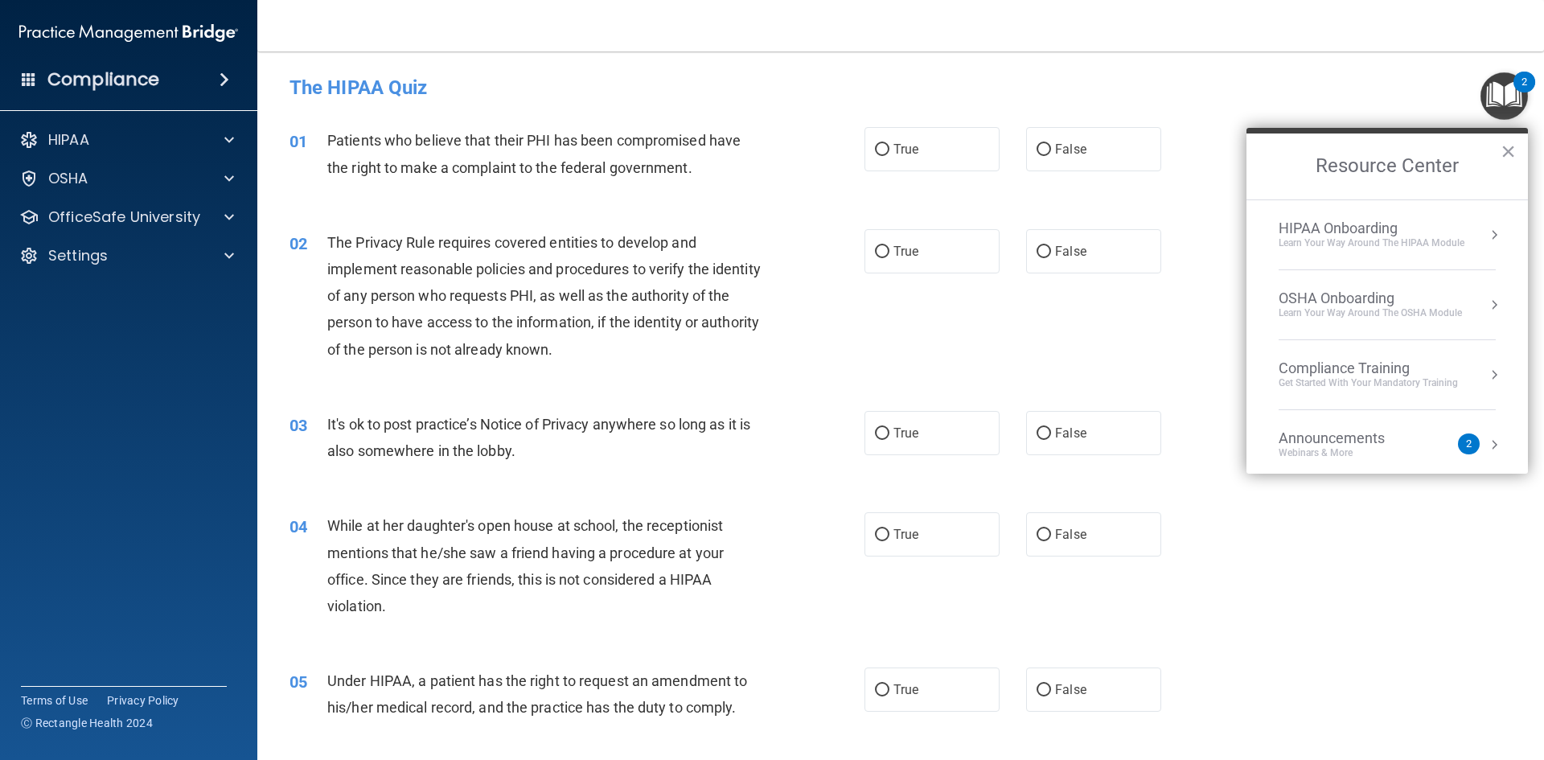
click at [1245, 89] on h4 "The HIPAA Quiz" at bounding box center [900, 87] width 1222 height 21
click at [1515, 153] on button "×" at bounding box center [1507, 151] width 15 height 26
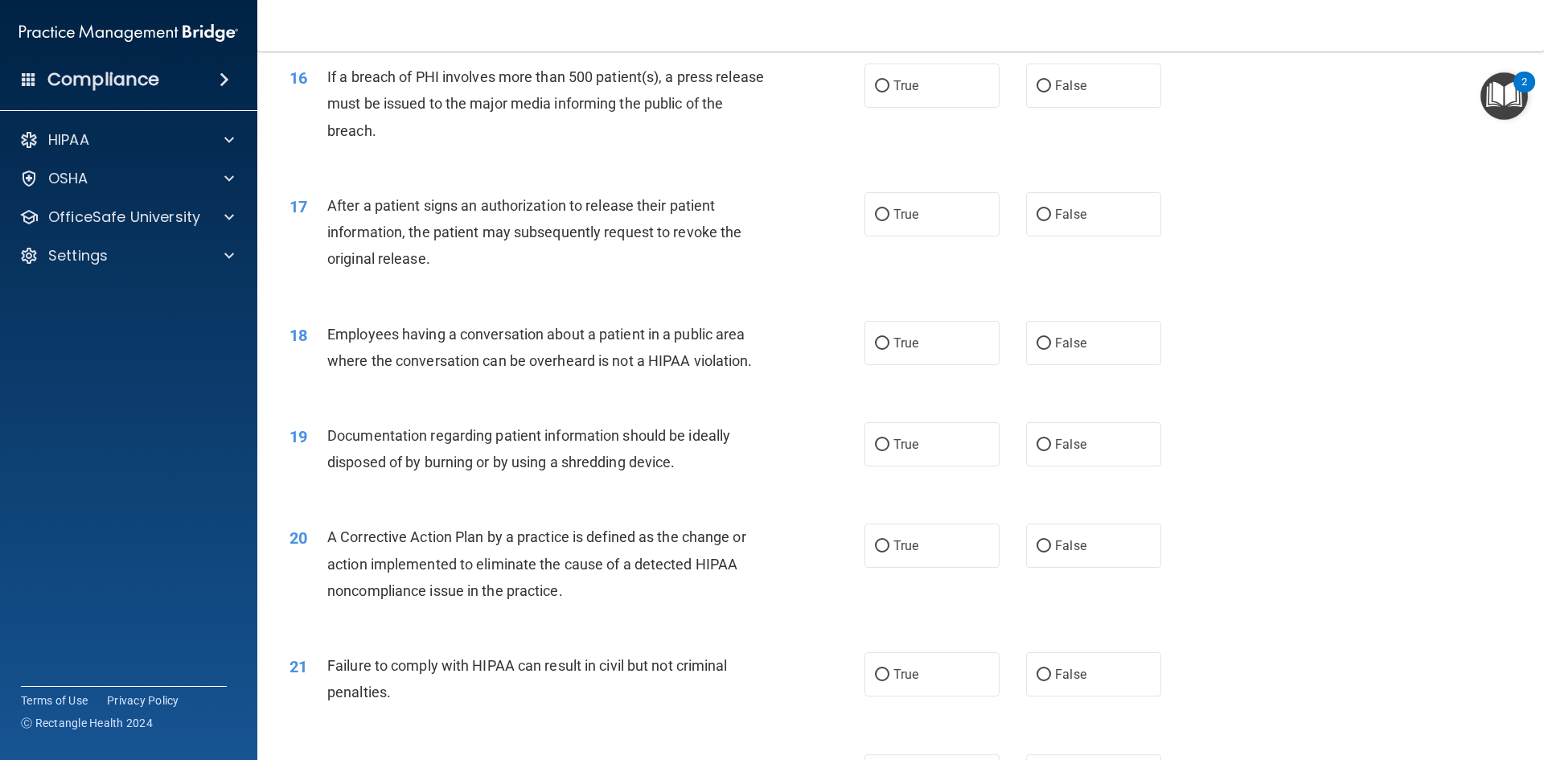
scroll to position [1929, 0]
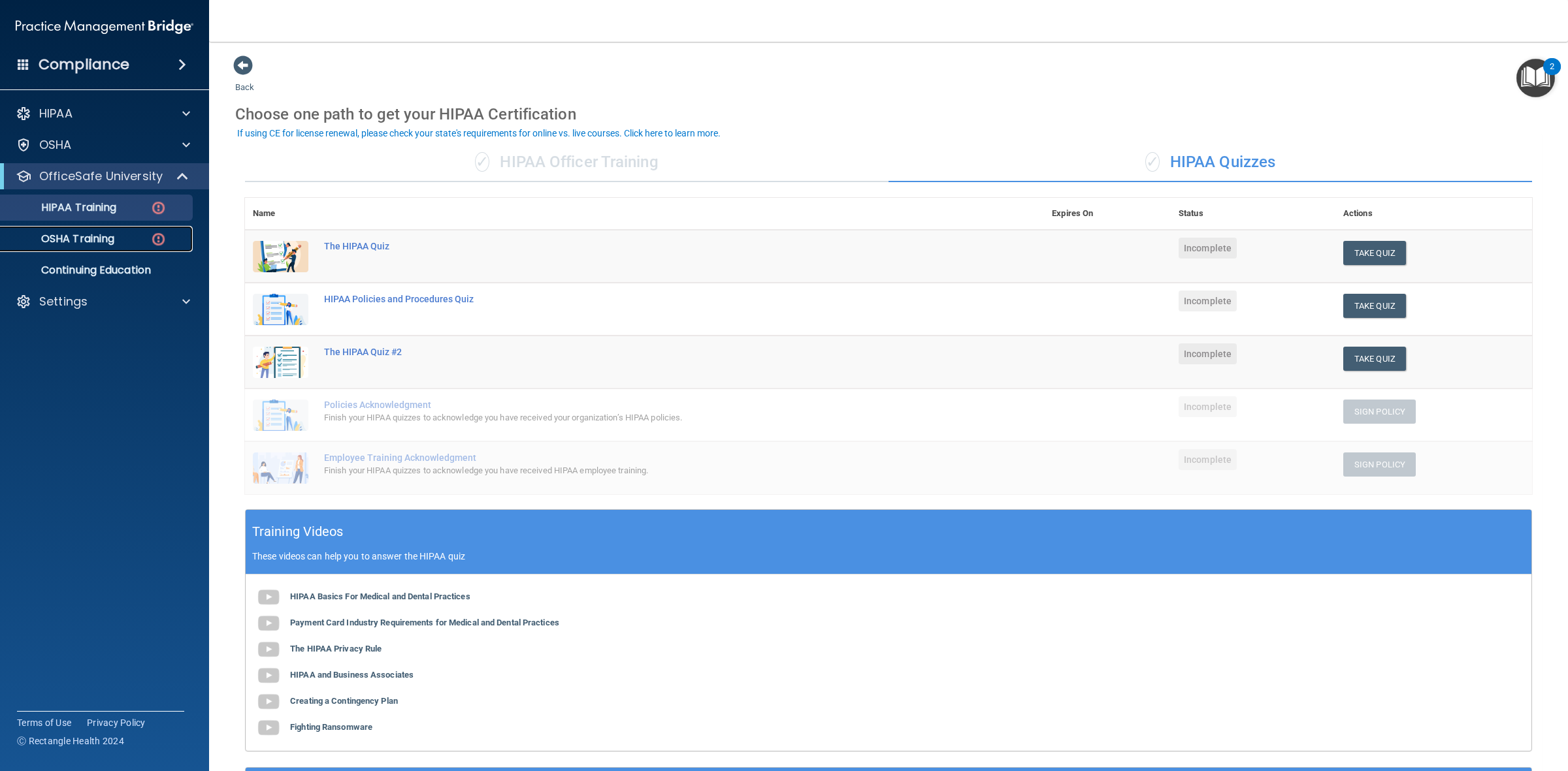
click at [100, 240] on p "OSHA Training" at bounding box center [61, 239] width 106 height 13
